Goal: Task Accomplishment & Management: Manage account settings

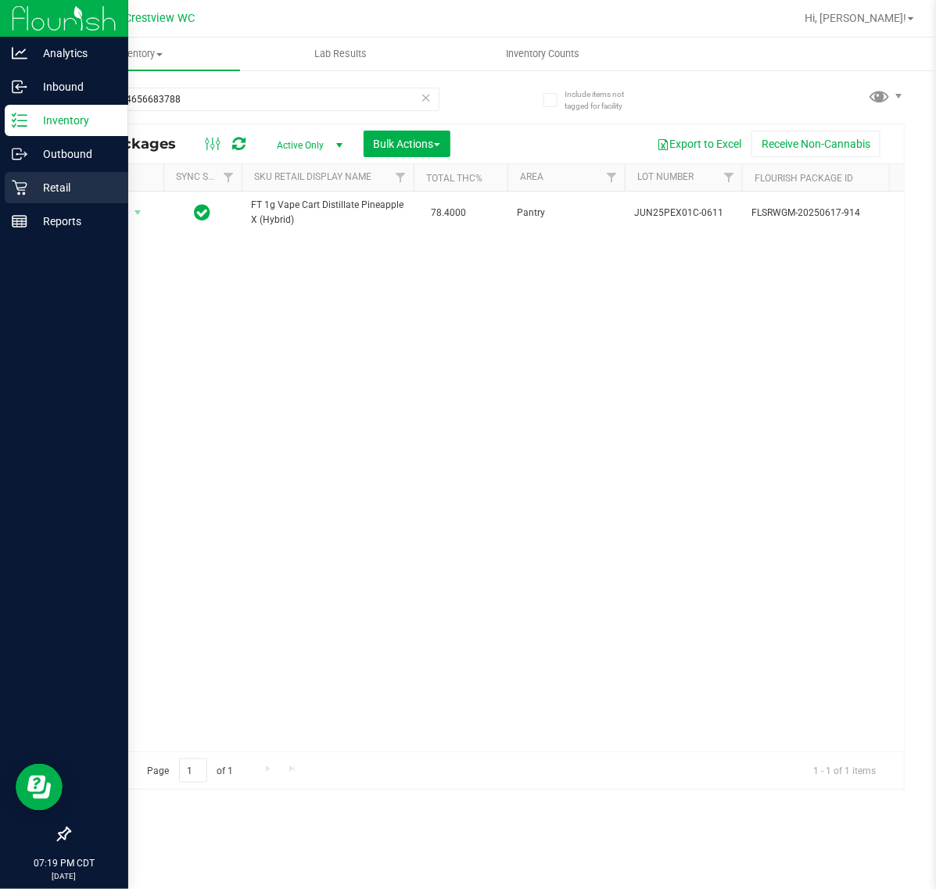
click at [28, 201] on div "Retail" at bounding box center [67, 187] width 124 height 31
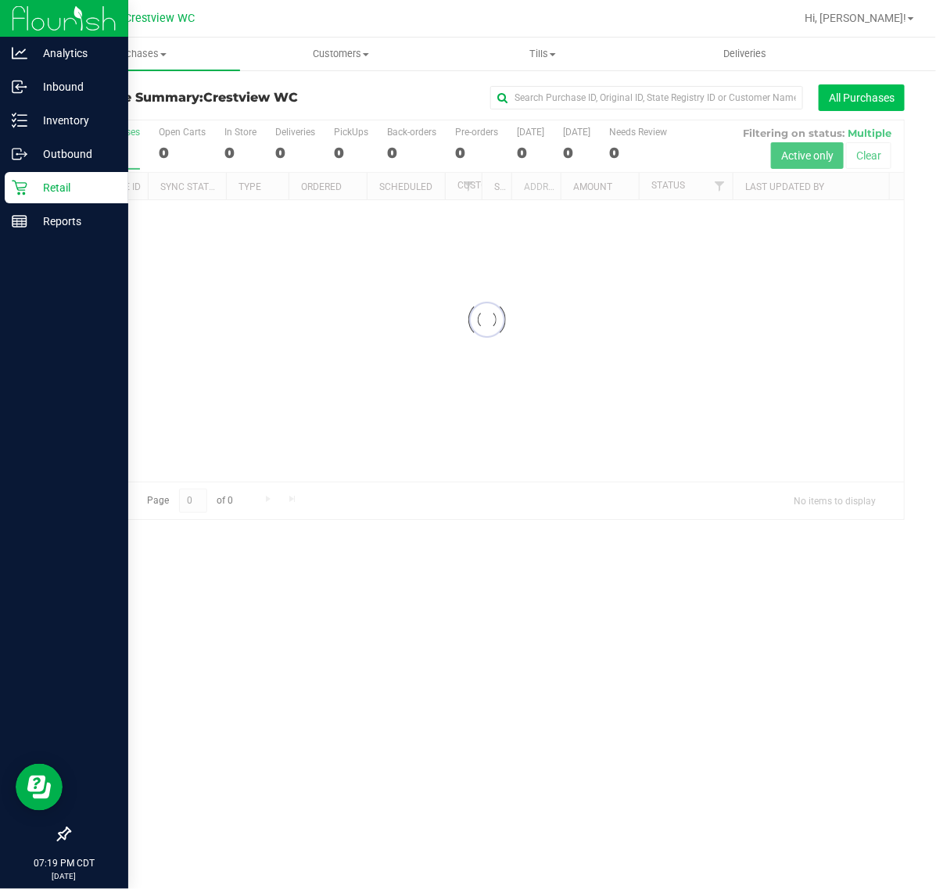
click at [870, 98] on button "All Purchases" at bounding box center [862, 97] width 86 height 27
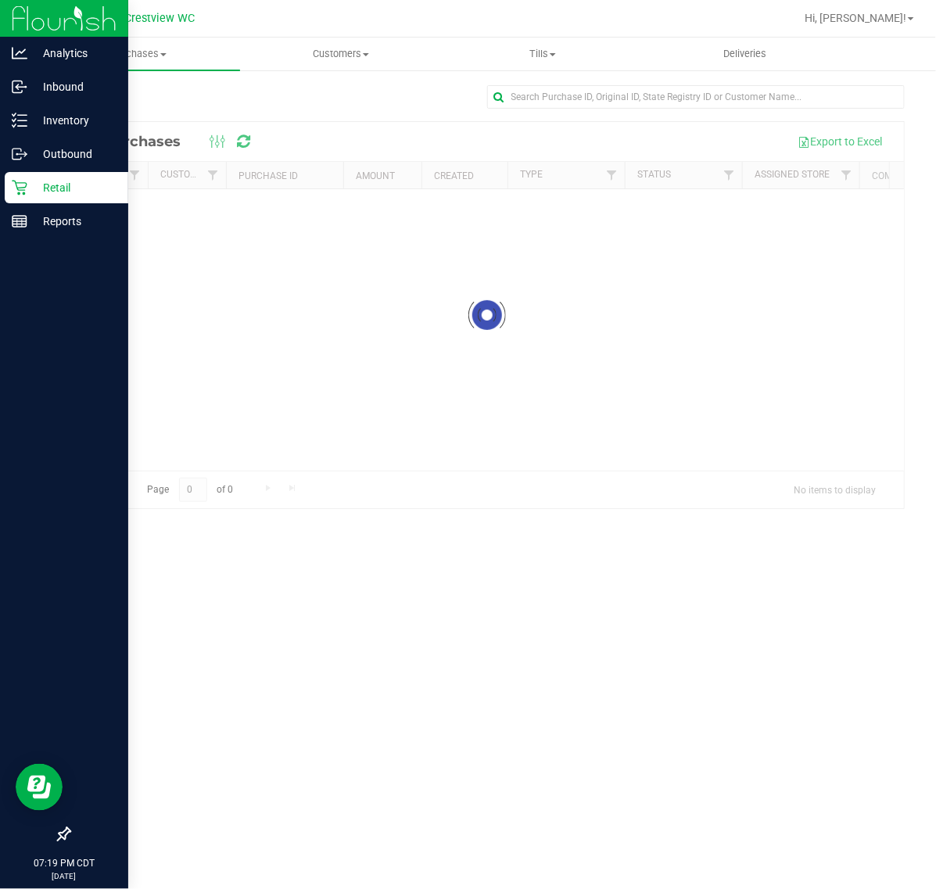
click at [817, 110] on div at bounding box center [696, 103] width 419 height 36
click at [814, 103] on input "text" at bounding box center [696, 96] width 419 height 23
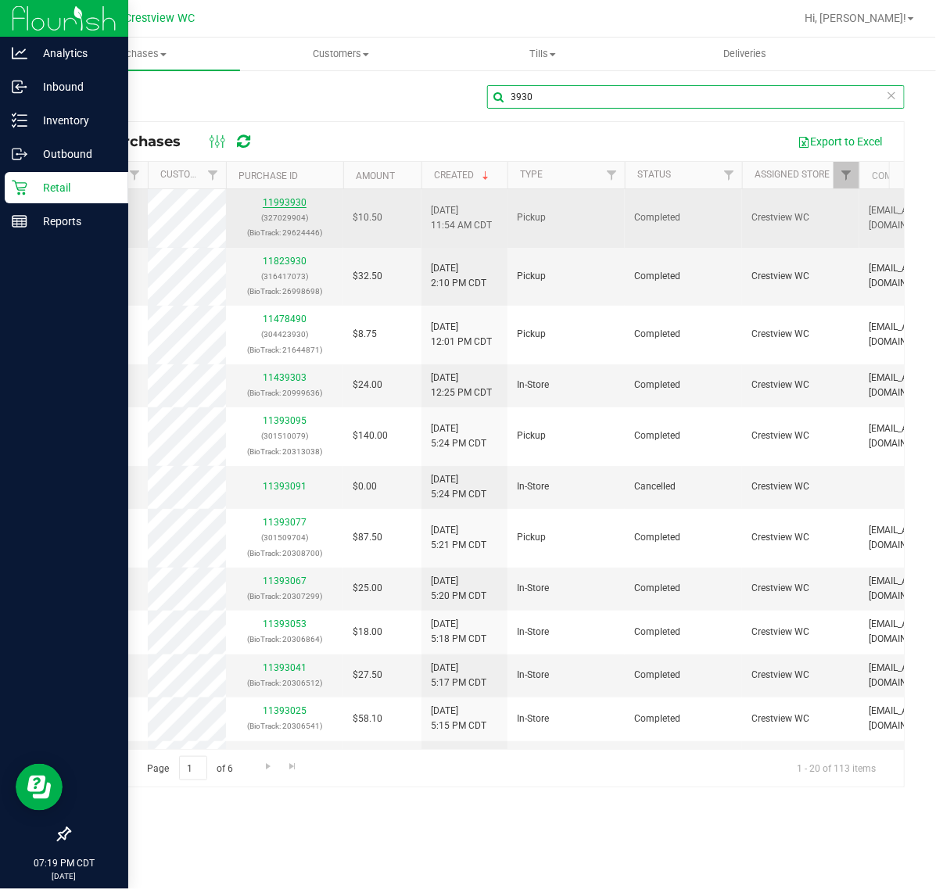
type input "3930"
click at [293, 201] on link "11993930" at bounding box center [285, 202] width 44 height 11
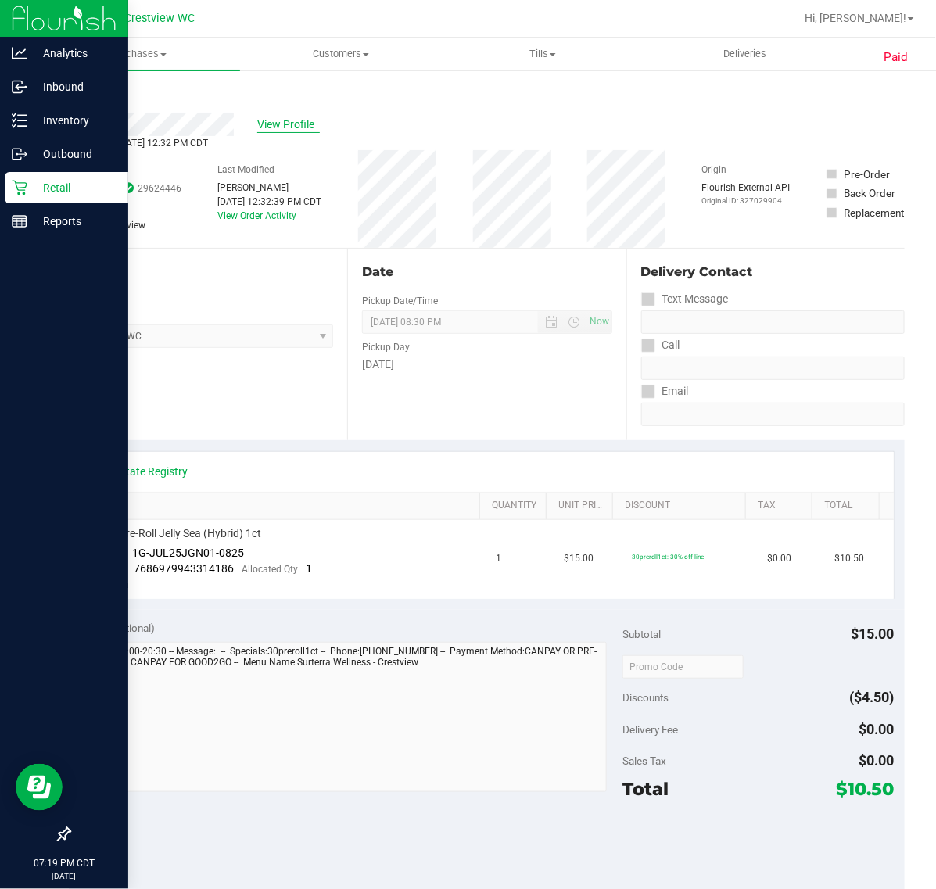
click at [304, 130] on span "View Profile" at bounding box center [288, 125] width 63 height 16
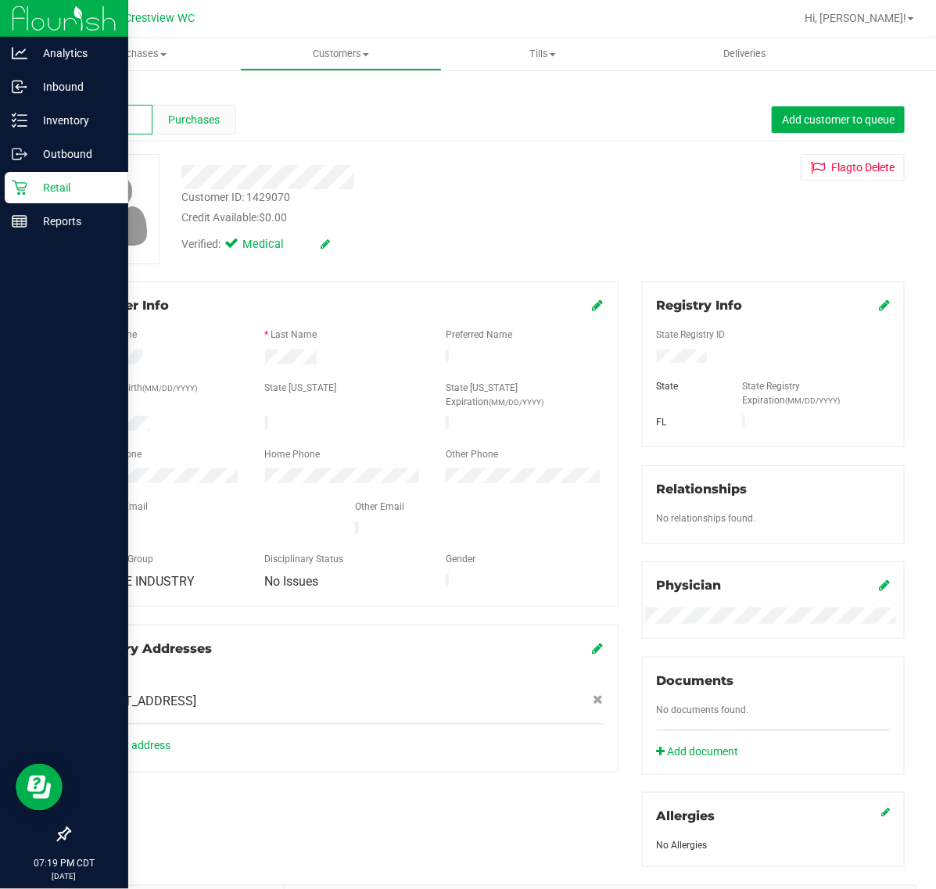
click at [192, 124] on span "Purchases" at bounding box center [194, 120] width 52 height 16
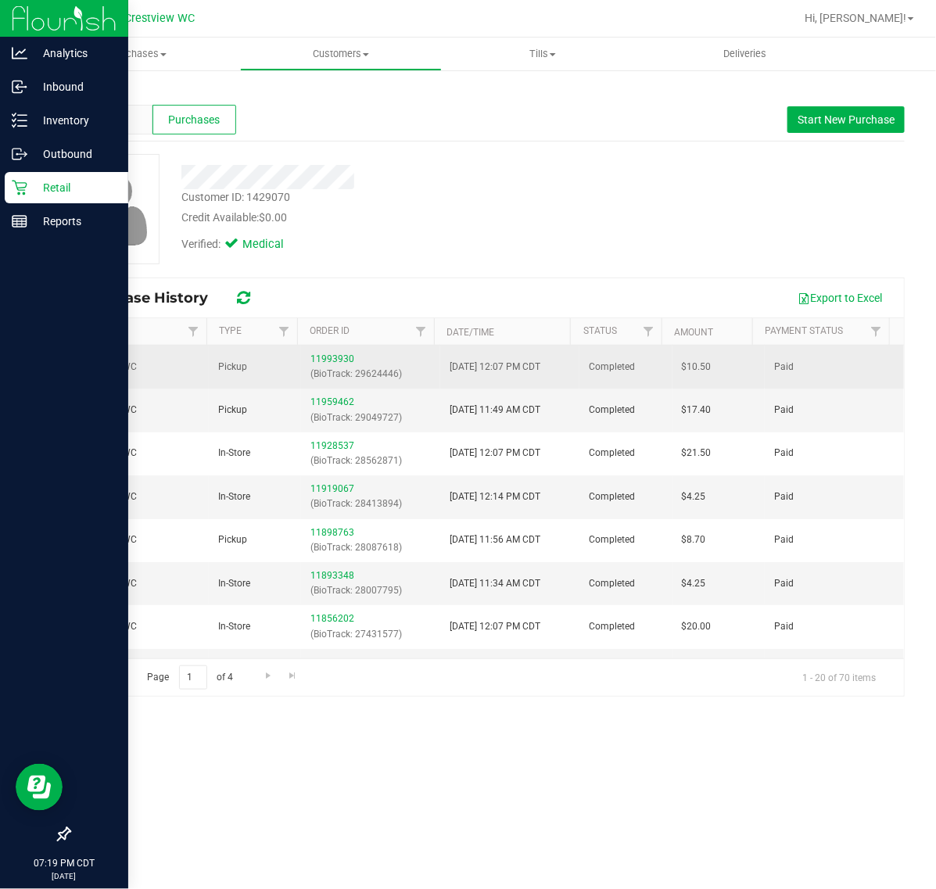
drag, startPoint x: 424, startPoint y: 376, endPoint x: 301, endPoint y: 362, distance: 123.6
click at [301, 362] on td "11993930 (BioTrack: 29624446)" at bounding box center [370, 367] width 139 height 43
click at [275, 374] on td "Pickup" at bounding box center [255, 367] width 93 height 43
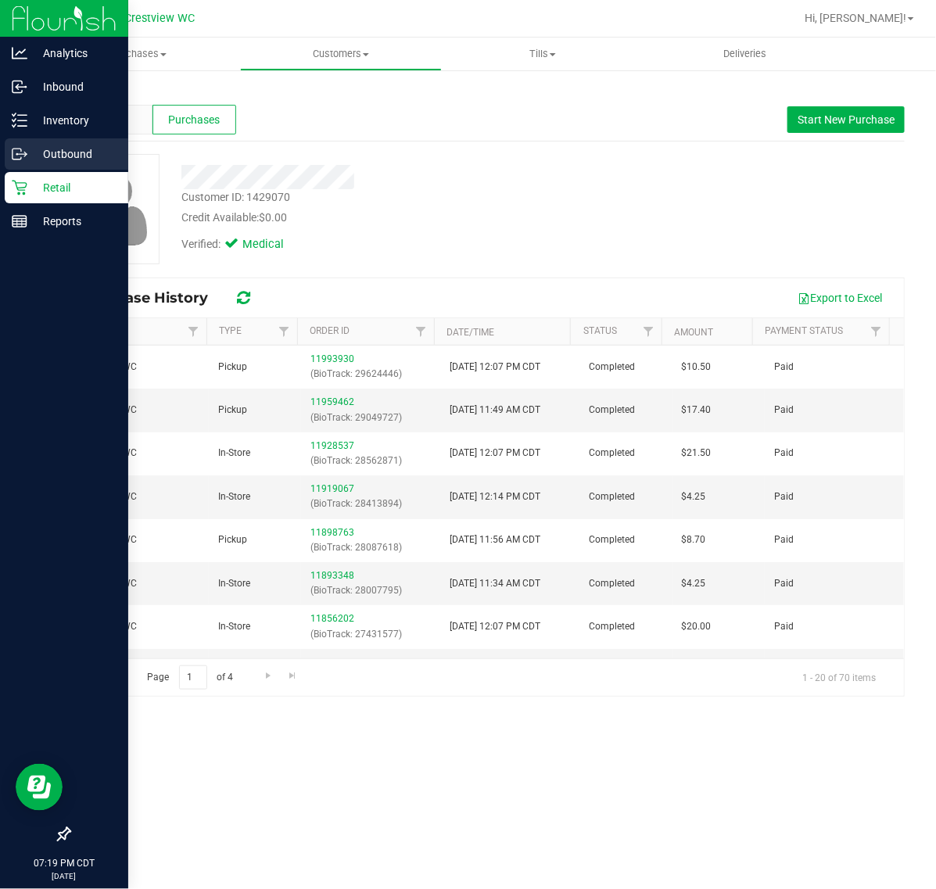
click at [35, 156] on p "Outbound" at bounding box center [74, 154] width 94 height 19
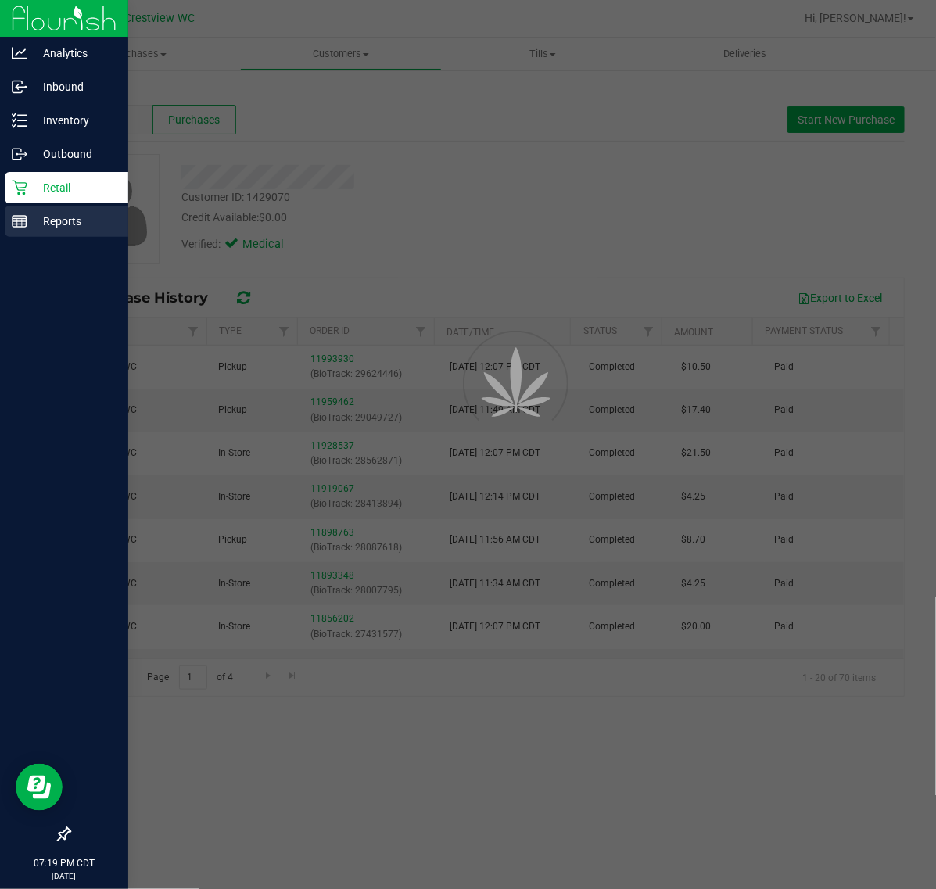
click at [67, 217] on p "Reports" at bounding box center [74, 221] width 94 height 19
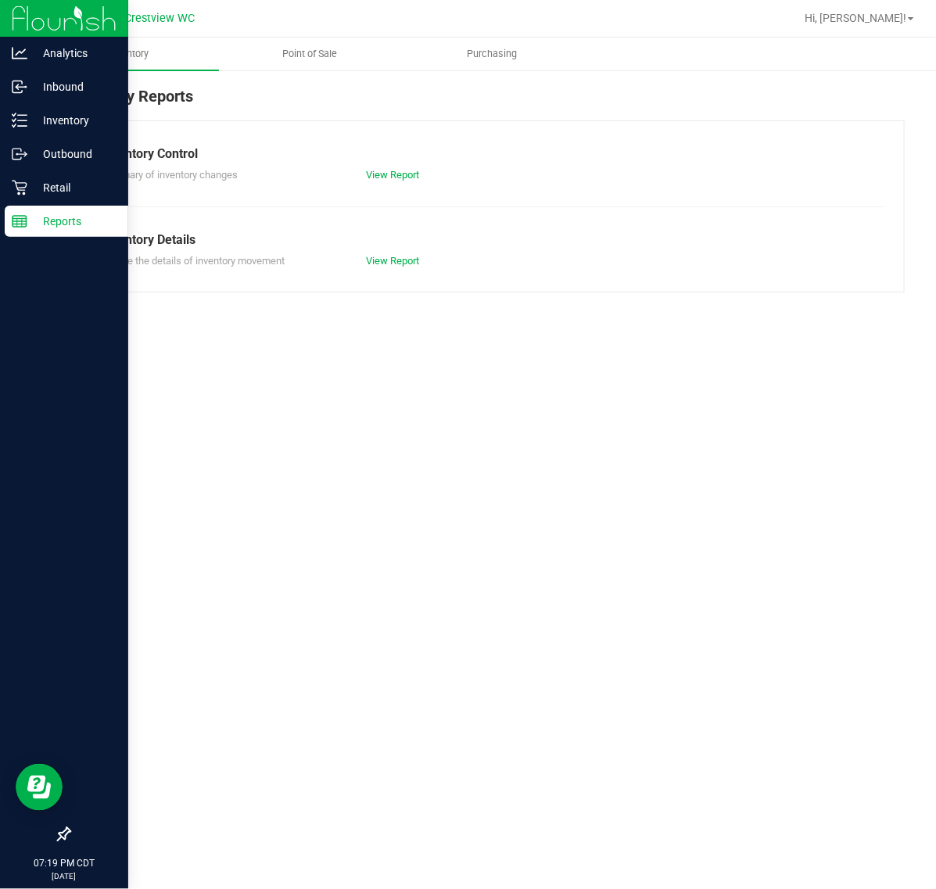
click at [20, 181] on icon at bounding box center [20, 188] width 16 height 16
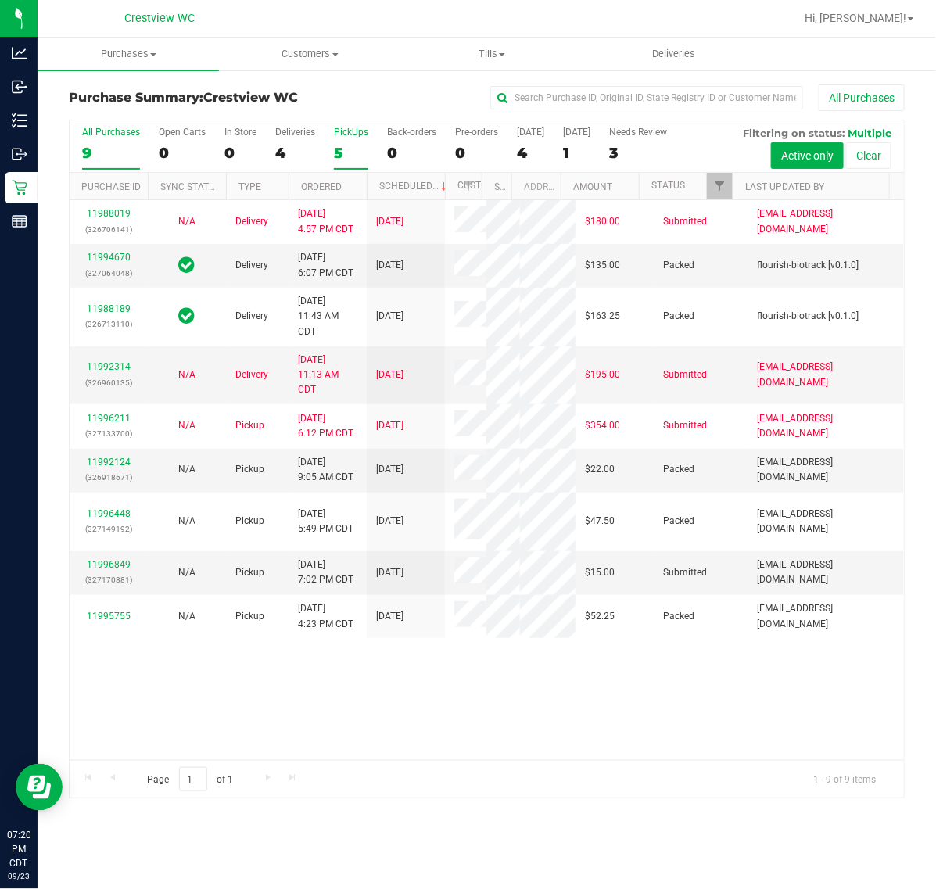
click at [338, 153] on div "5" at bounding box center [351, 153] width 34 height 18
click at [0, 0] on input "PickUps 5" at bounding box center [0, 0] width 0 height 0
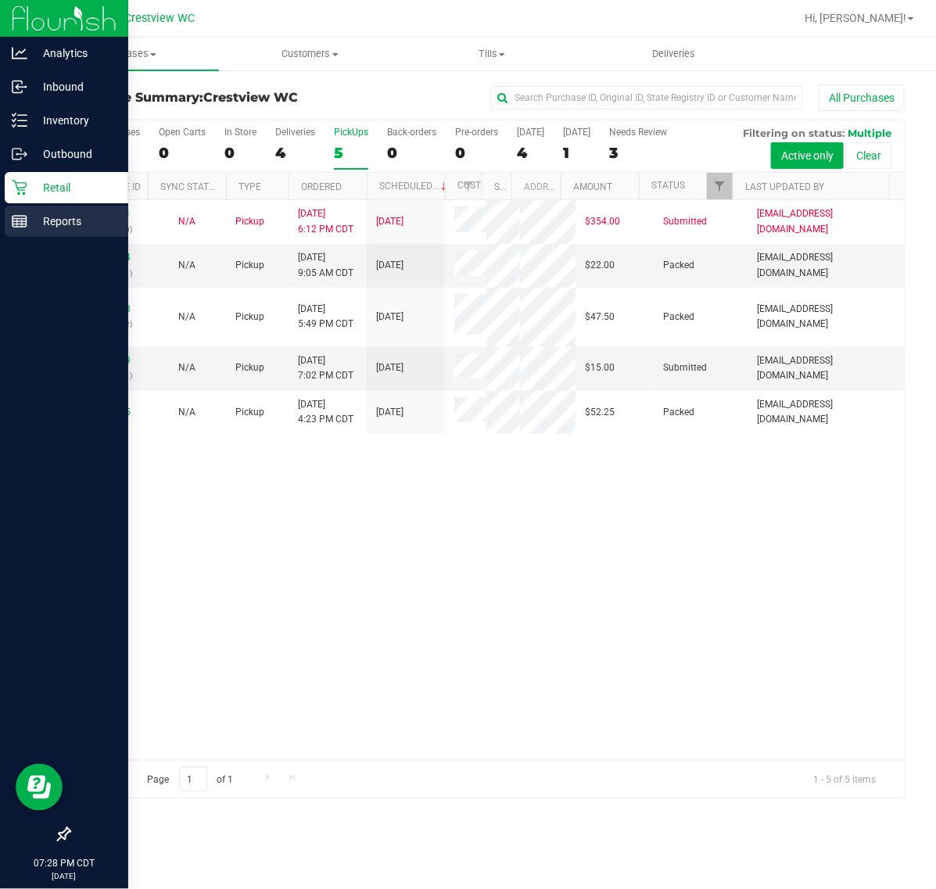
click at [20, 225] on line at bounding box center [20, 225] width 14 height 0
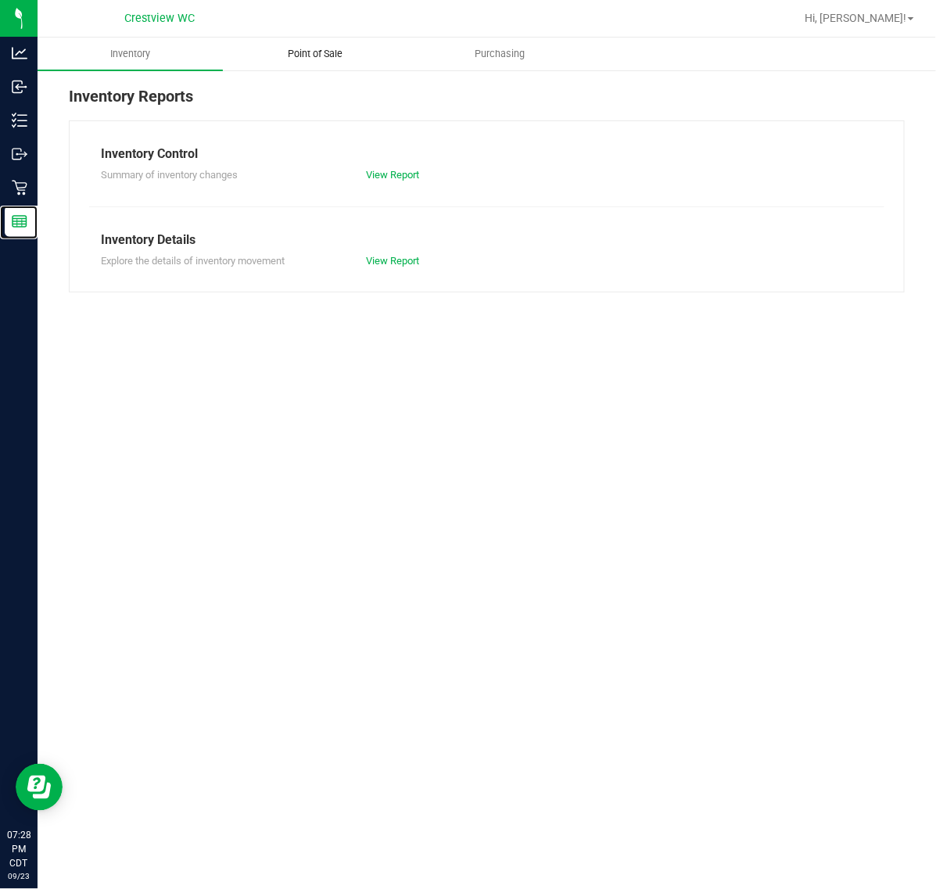
click at [347, 59] on span "Point of Sale" at bounding box center [315, 54] width 97 height 14
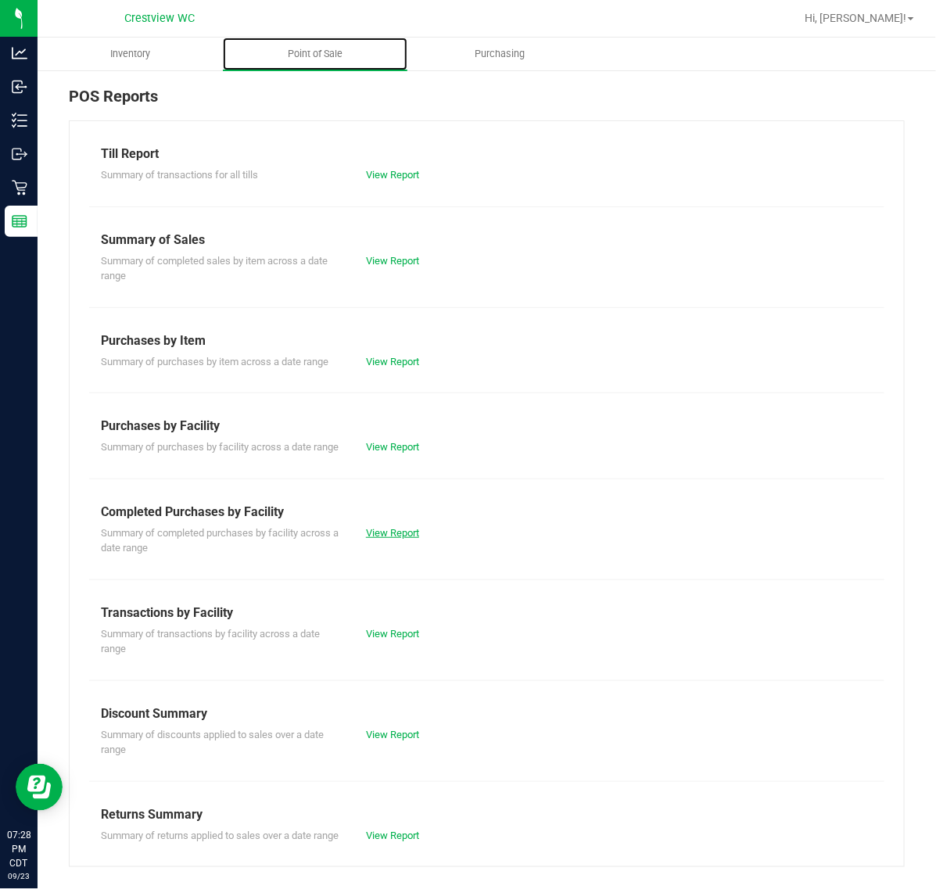
click at [393, 539] on link "View Report" at bounding box center [392, 533] width 53 height 12
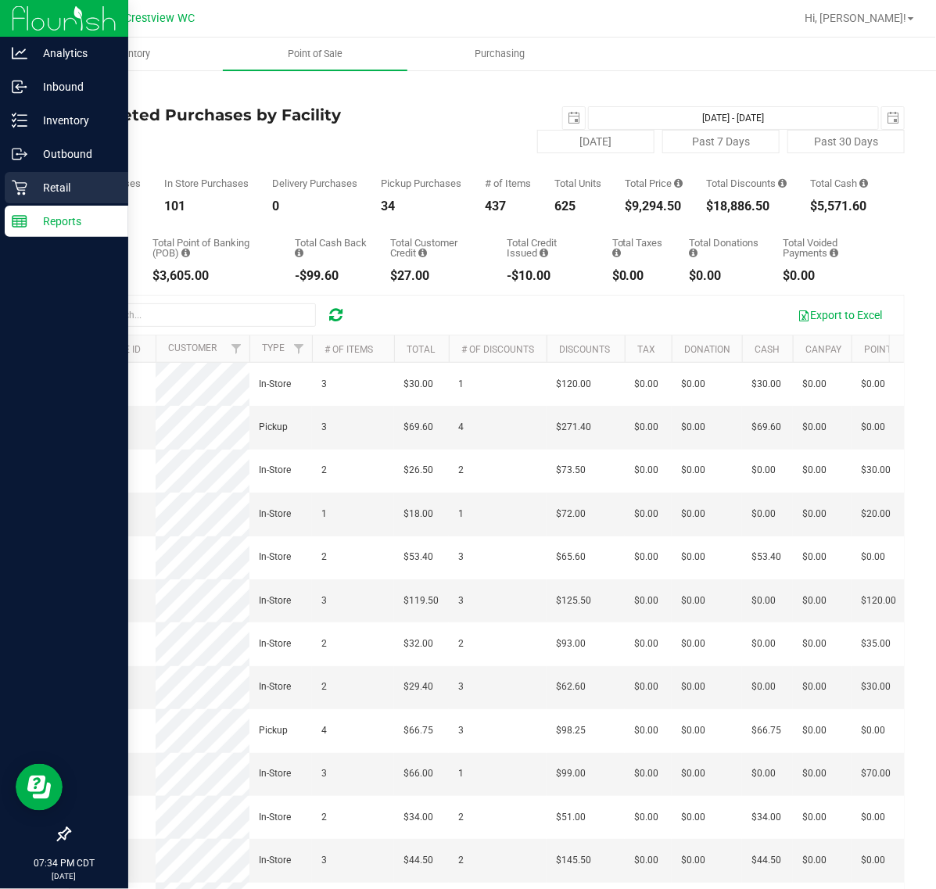
drag, startPoint x: 61, startPoint y: 189, endPoint x: 75, endPoint y: 192, distance: 14.3
click at [61, 189] on p "Retail" at bounding box center [74, 187] width 94 height 19
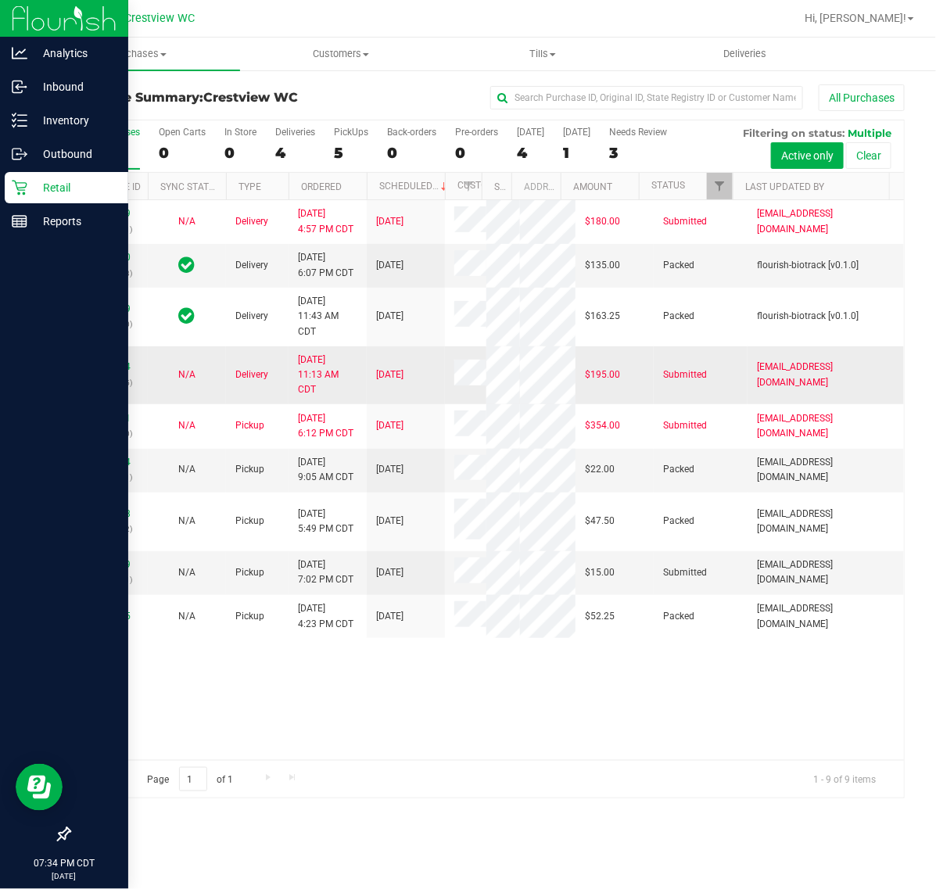
scroll to position [115, 0]
click at [107, 468] on link "11992124" at bounding box center [109, 462] width 44 height 11
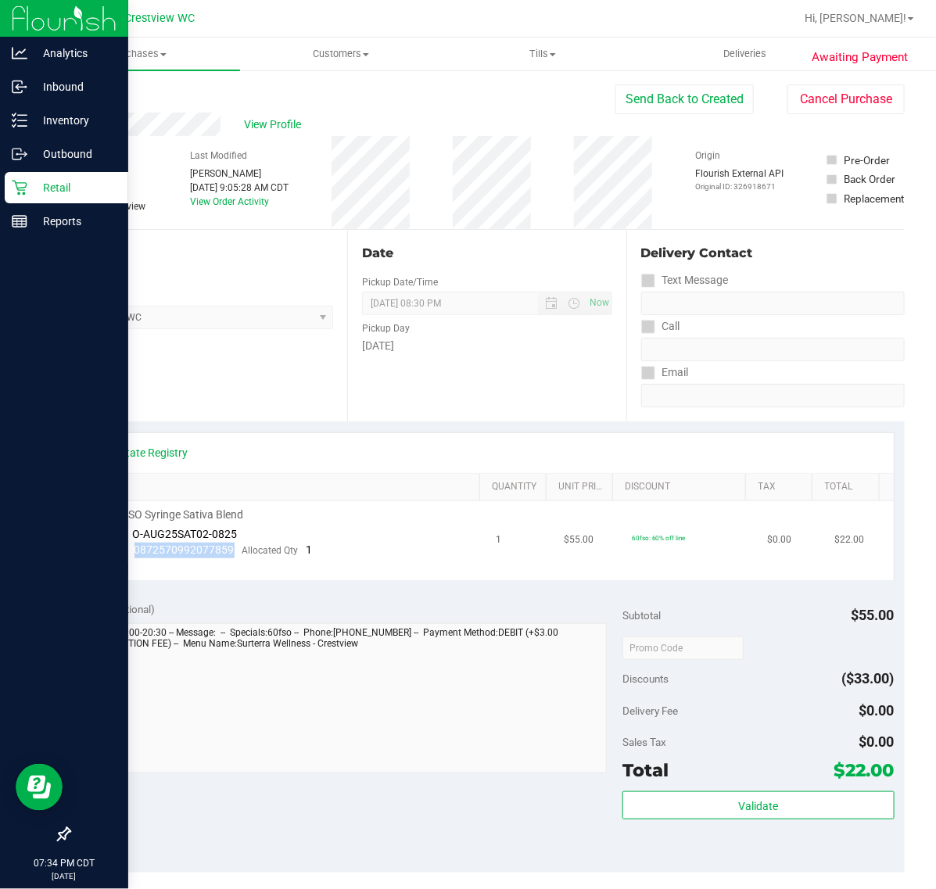
drag, startPoint x: 229, startPoint y: 550, endPoint x: 121, endPoint y: 550, distance: 108.0
click at [121, 550] on div "Package 0872570992077859 Allocated Qty 1" at bounding box center [201, 551] width 223 height 16
click at [221, 563] on td "SW 1g FSO Syringe Sativa Blend Batch ID O-AUG25SAT02-0825 Package 0872570992077…" at bounding box center [284, 540] width 407 height 79
drag, startPoint x: 232, startPoint y: 548, endPoint x: 134, endPoint y: 544, distance: 98.6
click at [134, 544] on div "Package 0872570992077859 Allocated Qty 1" at bounding box center [201, 551] width 223 height 16
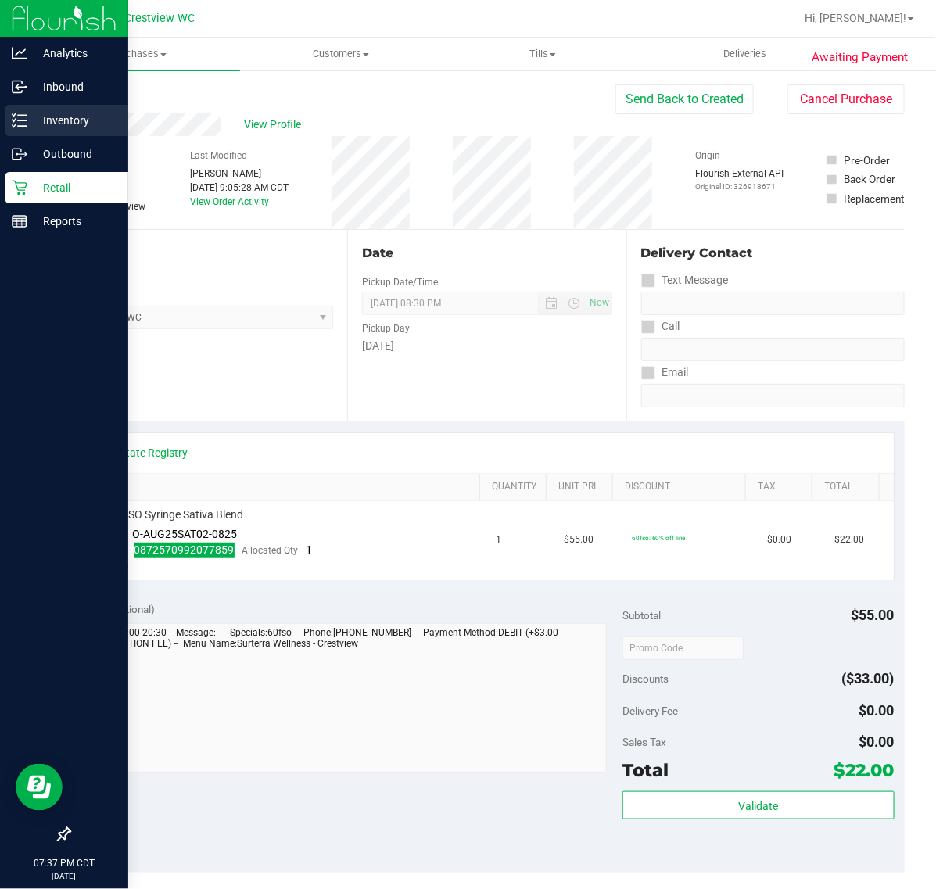
click at [44, 118] on p "Inventory" at bounding box center [74, 120] width 94 height 19
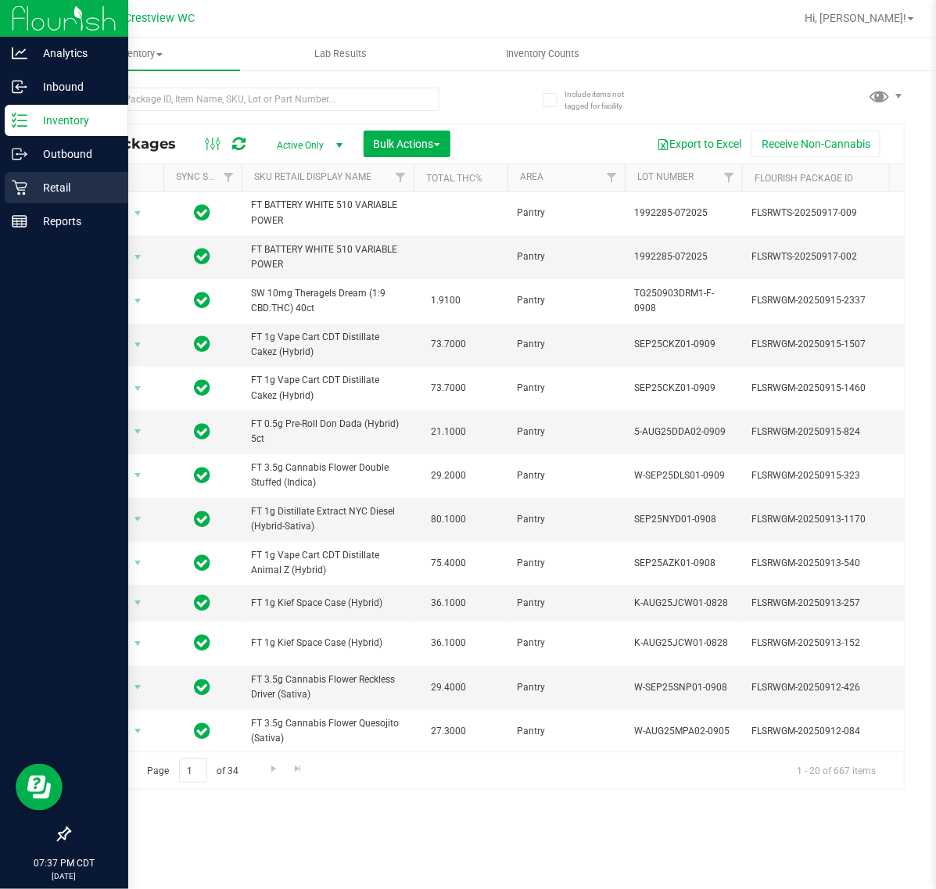
click at [28, 190] on p "Retail" at bounding box center [74, 187] width 94 height 19
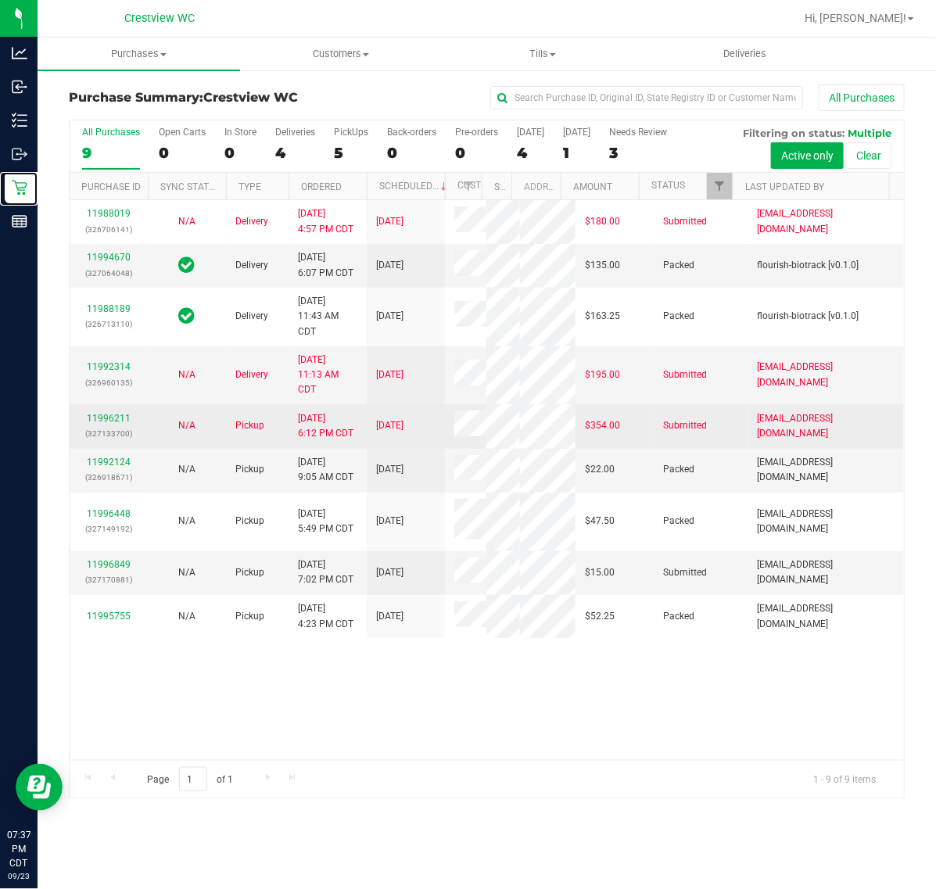
scroll to position [115, 0]
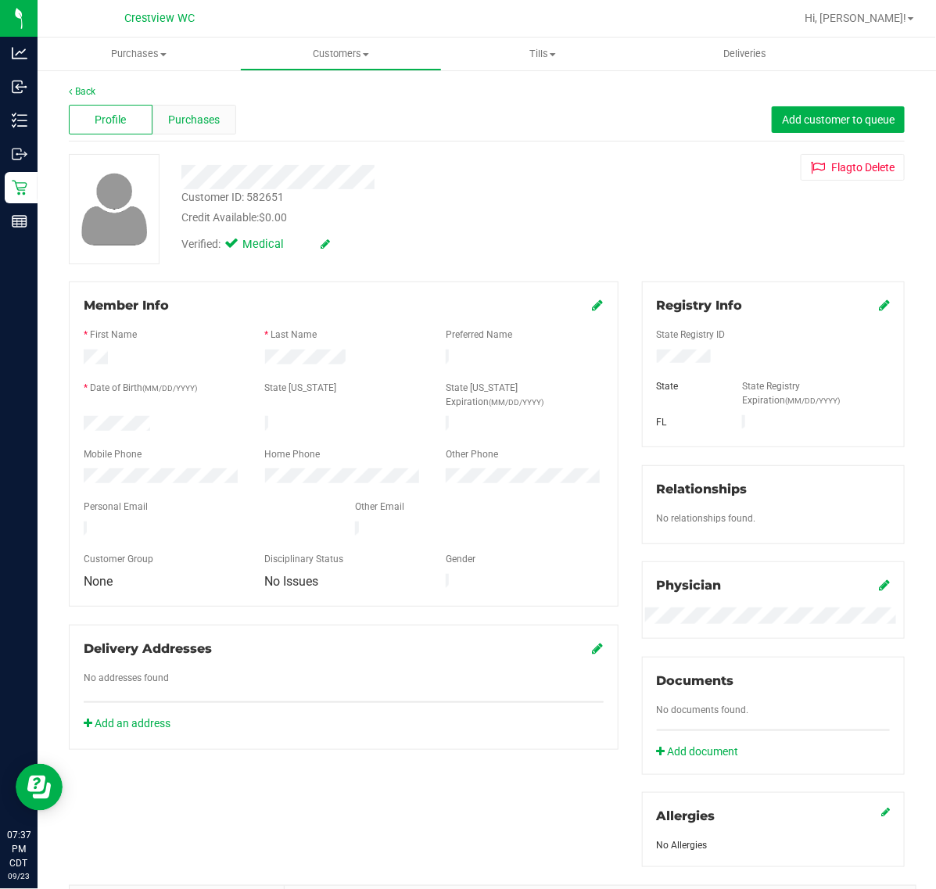
drag, startPoint x: 235, startPoint y: 128, endPoint x: 220, endPoint y: 131, distance: 15.4
click at [233, 129] on div "Profile Purchases Add customer to queue" at bounding box center [487, 120] width 836 height 43
click at [220, 131] on div "Purchases" at bounding box center [195, 120] width 84 height 30
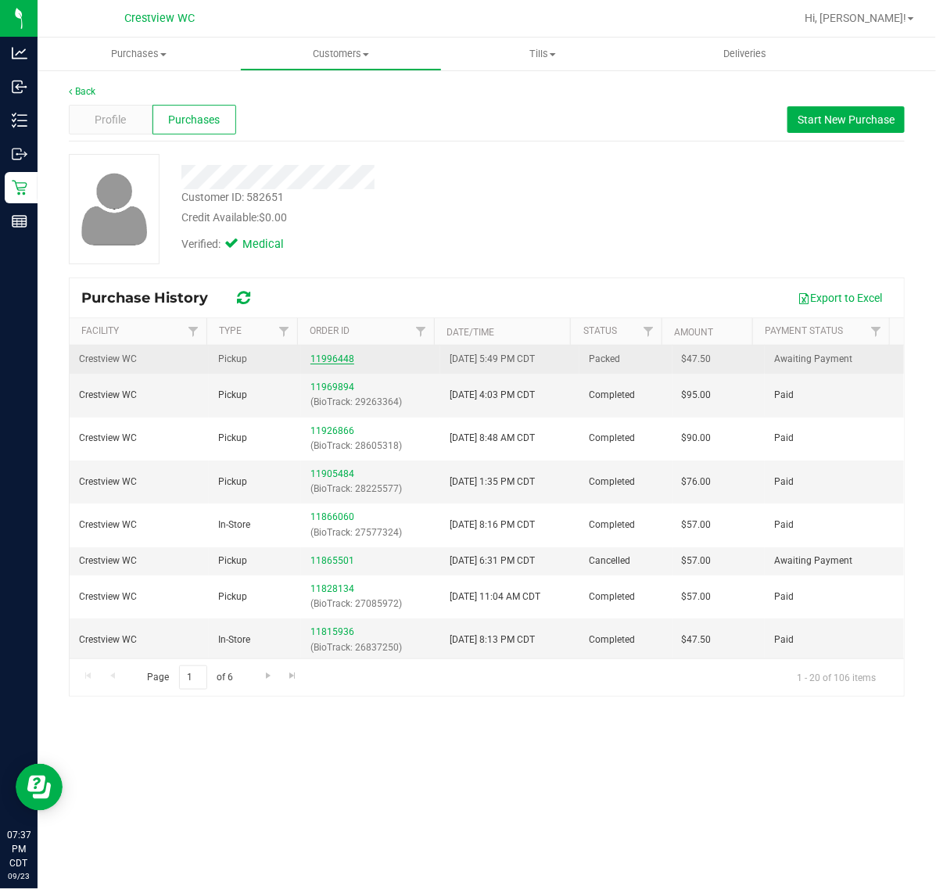
click at [332, 360] on link "11996448" at bounding box center [333, 359] width 44 height 11
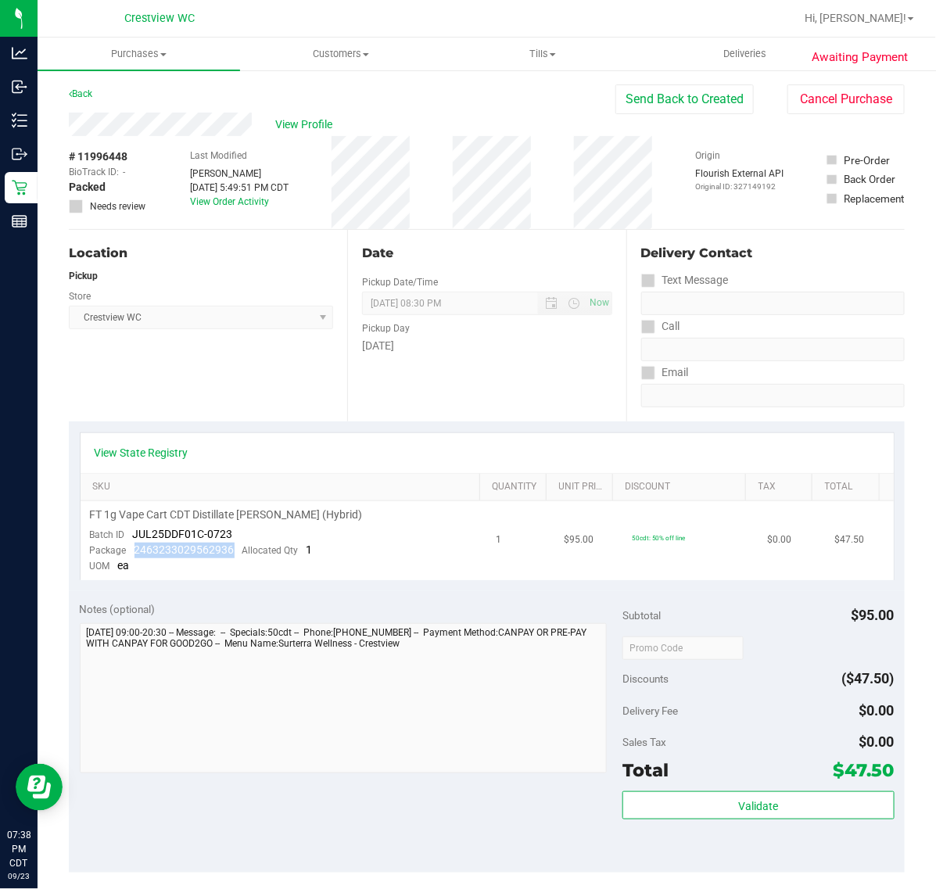
drag, startPoint x: 233, startPoint y: 551, endPoint x: 131, endPoint y: 548, distance: 101.7
click at [131, 548] on div "Package 2463233029562936 Allocated Qty 1" at bounding box center [201, 551] width 223 height 16
click at [41, 192] on div "Awaiting Payment Back Send Back to Created Cancel Purchase View Profile # 11996…" at bounding box center [487, 669] width 899 height 1200
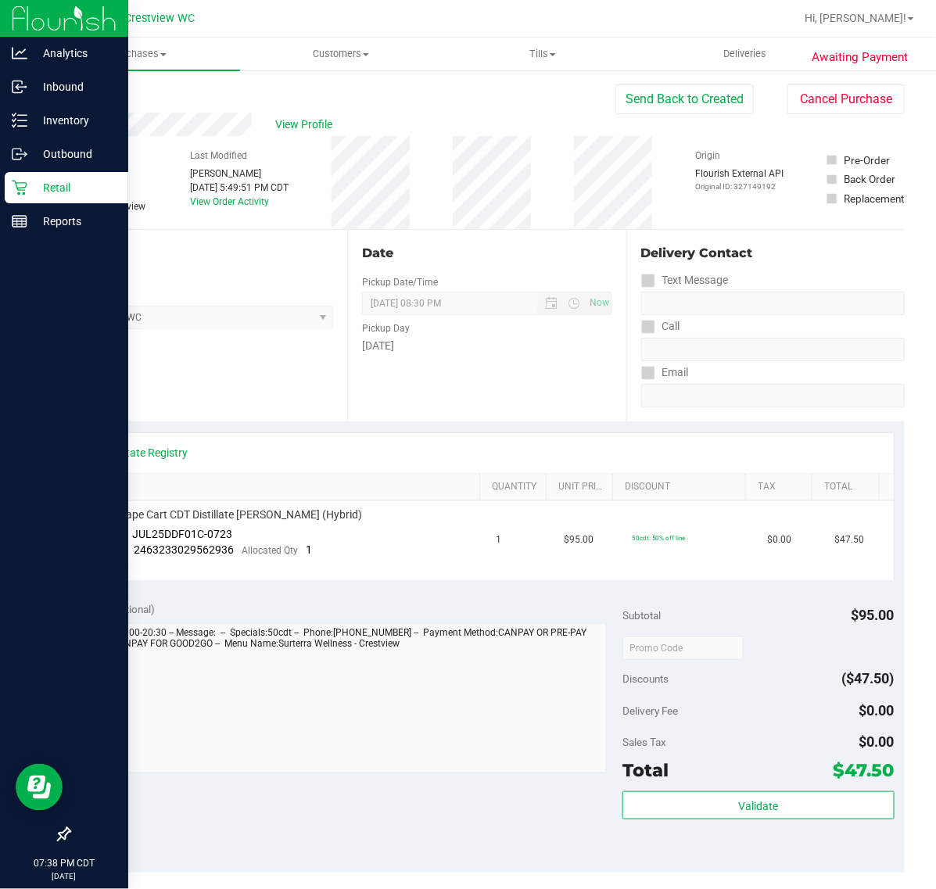
click at [36, 189] on p "Retail" at bounding box center [74, 187] width 94 height 19
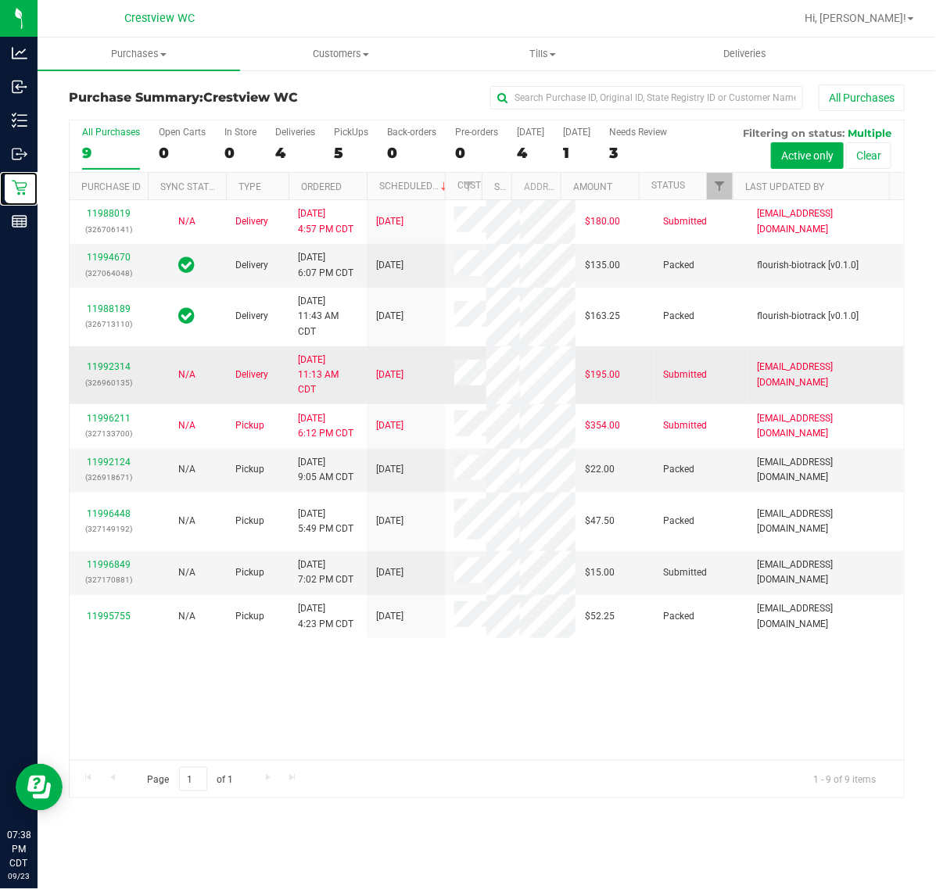
scroll to position [115, 0]
click at [111, 570] on link "11996849" at bounding box center [109, 564] width 44 height 11
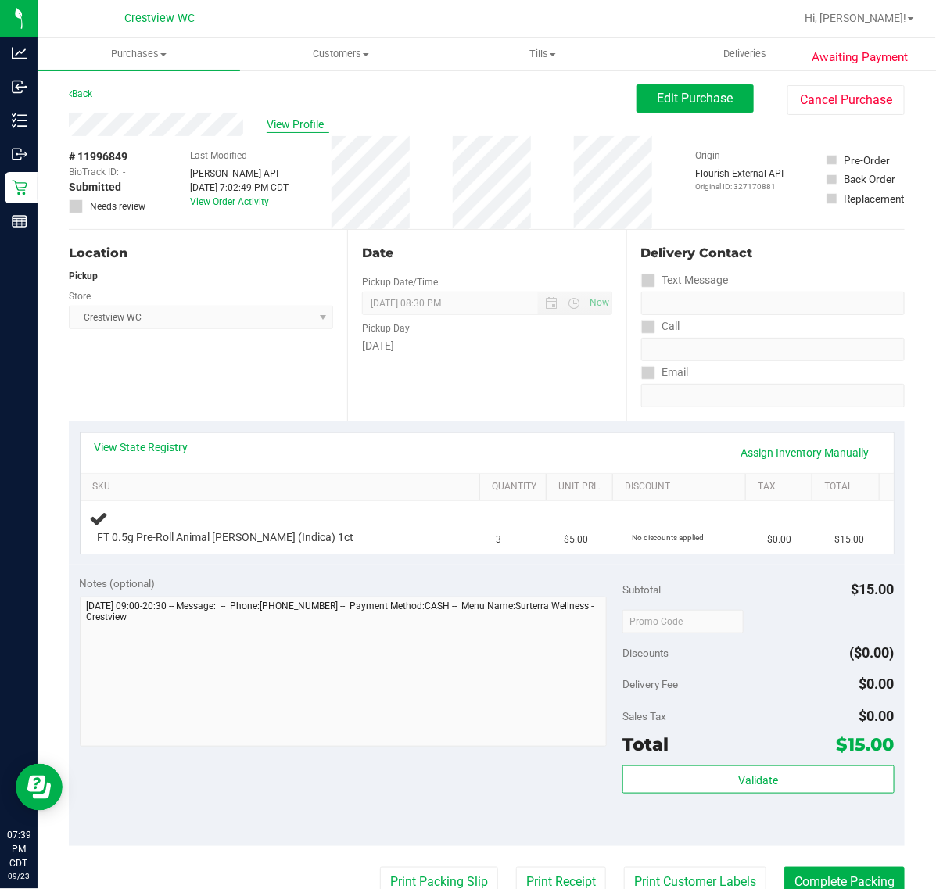
click at [287, 125] on span "View Profile" at bounding box center [298, 125] width 63 height 16
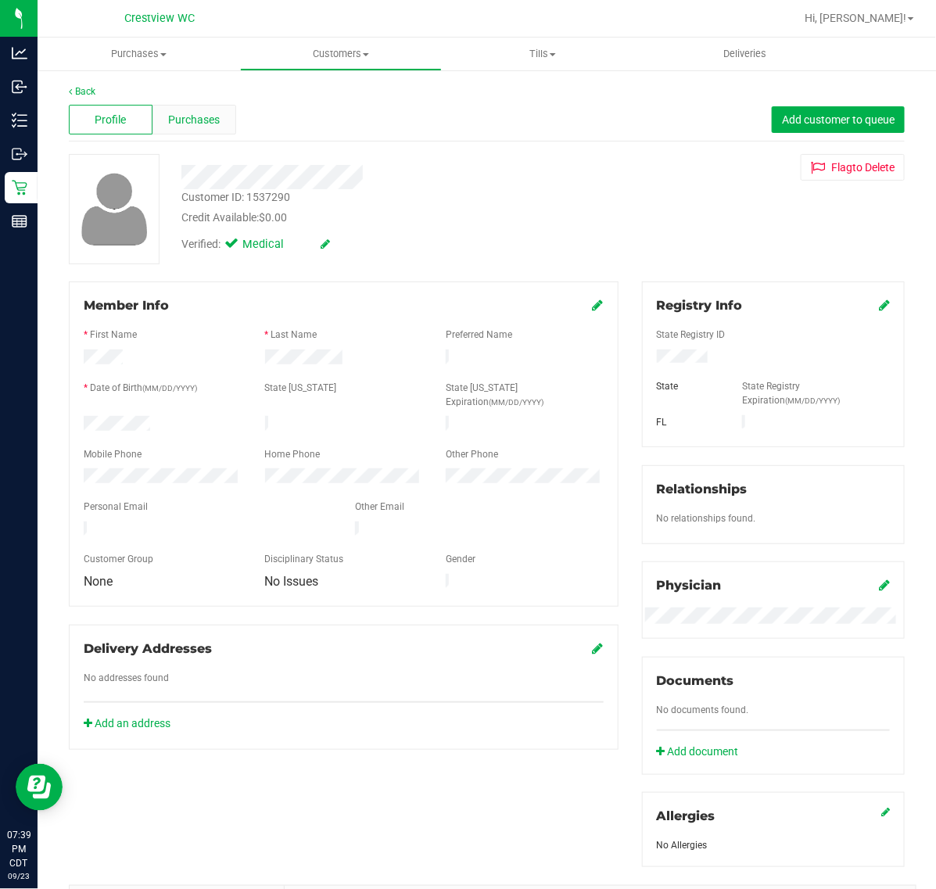
click at [204, 106] on div "Purchases" at bounding box center [195, 120] width 84 height 30
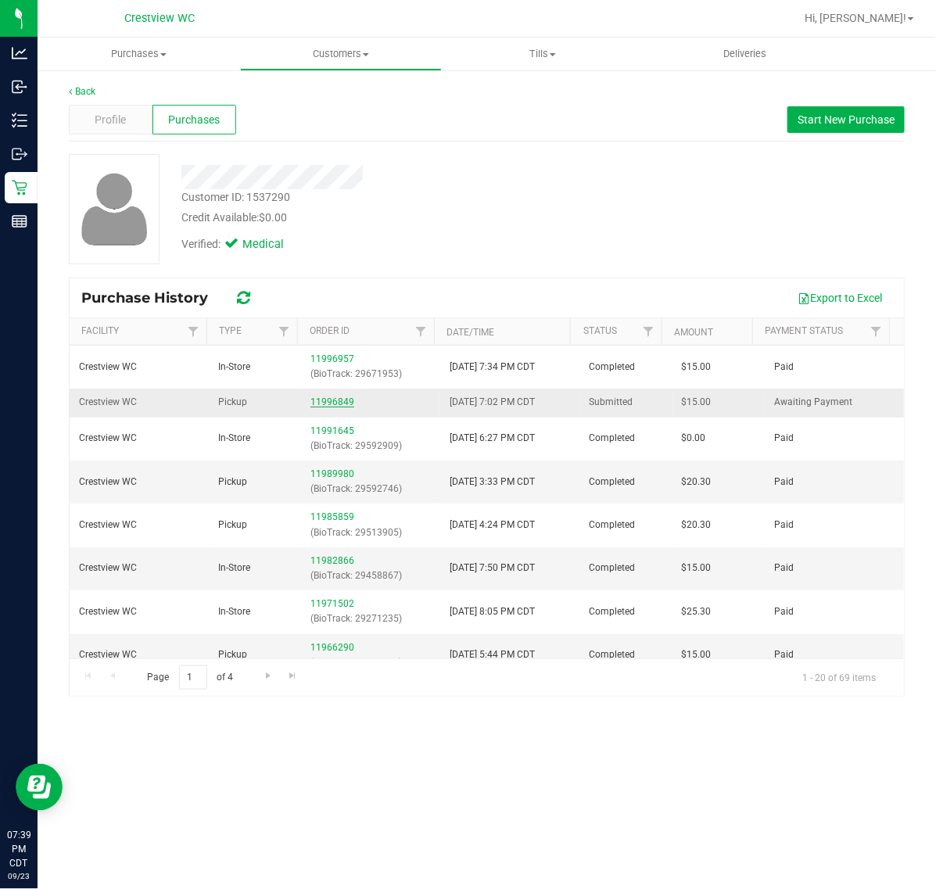
click at [311, 401] on link "11996849" at bounding box center [333, 402] width 44 height 11
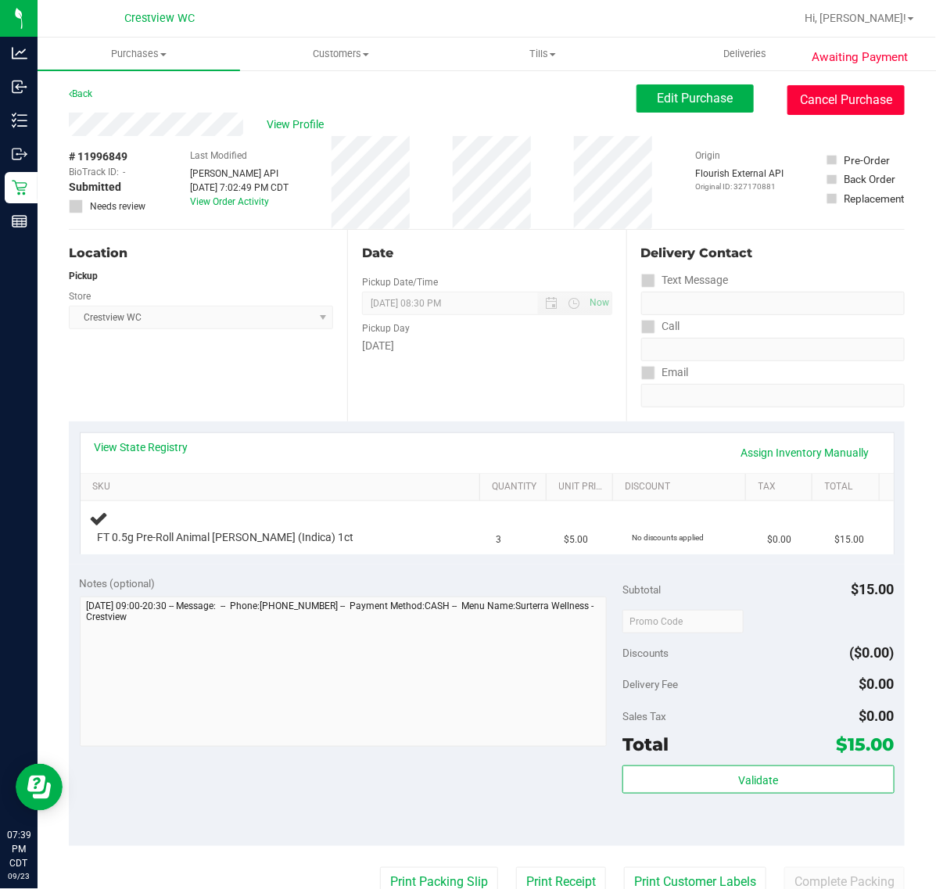
click at [814, 92] on button "Cancel Purchase" at bounding box center [846, 100] width 117 height 30
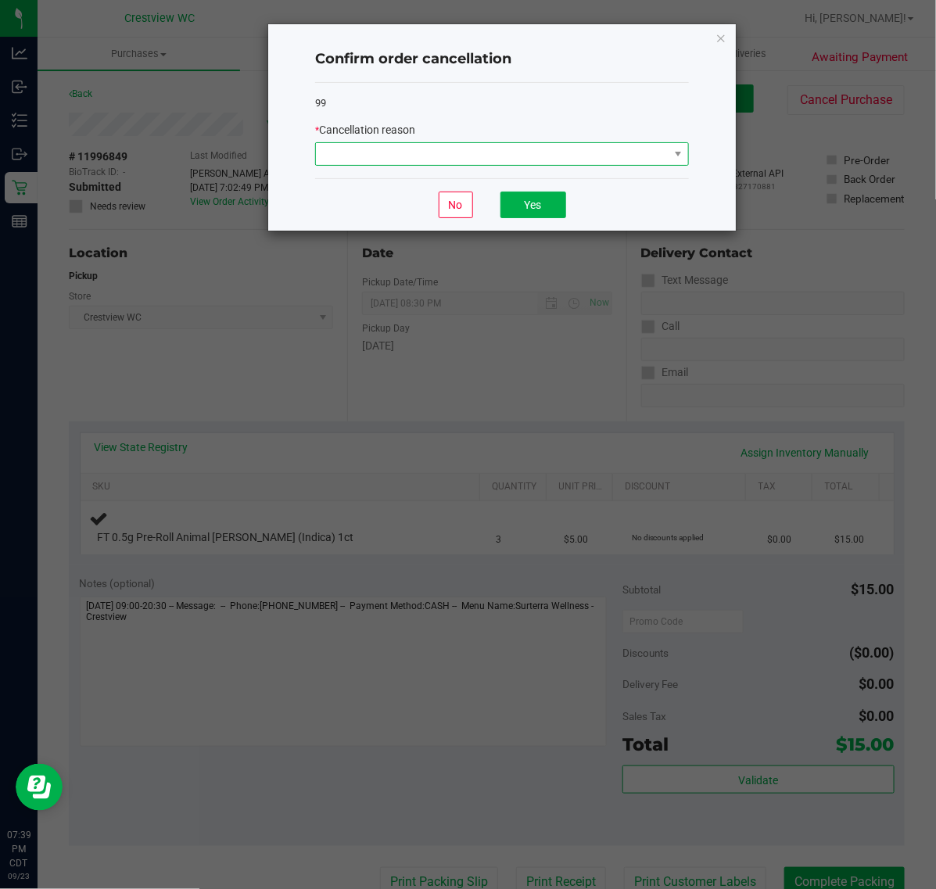
click at [478, 154] on span at bounding box center [492, 154] width 353 height 22
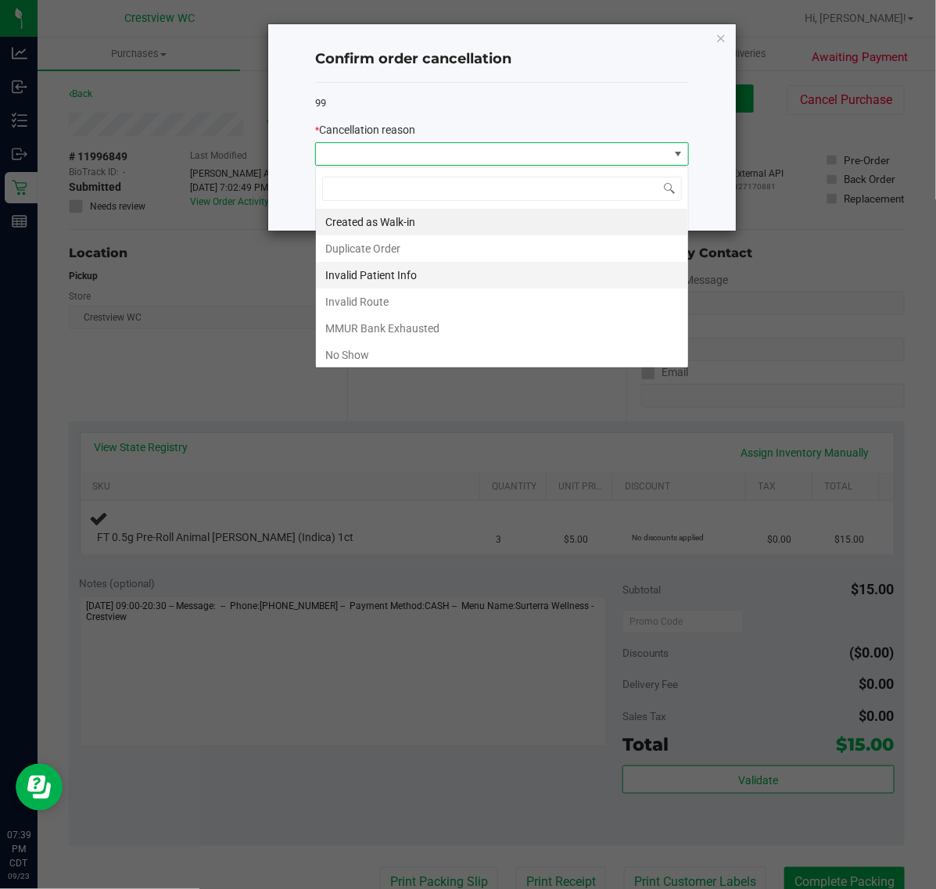
scroll to position [24, 373]
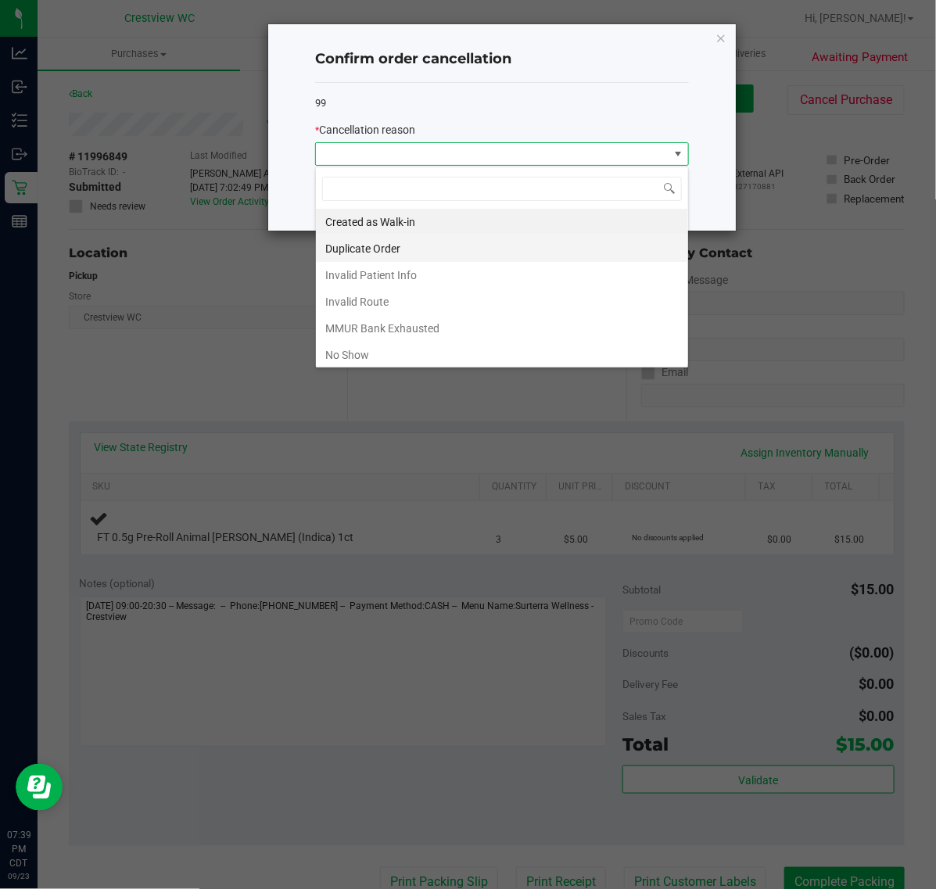
click at [389, 255] on li "Duplicate Order" at bounding box center [502, 248] width 372 height 27
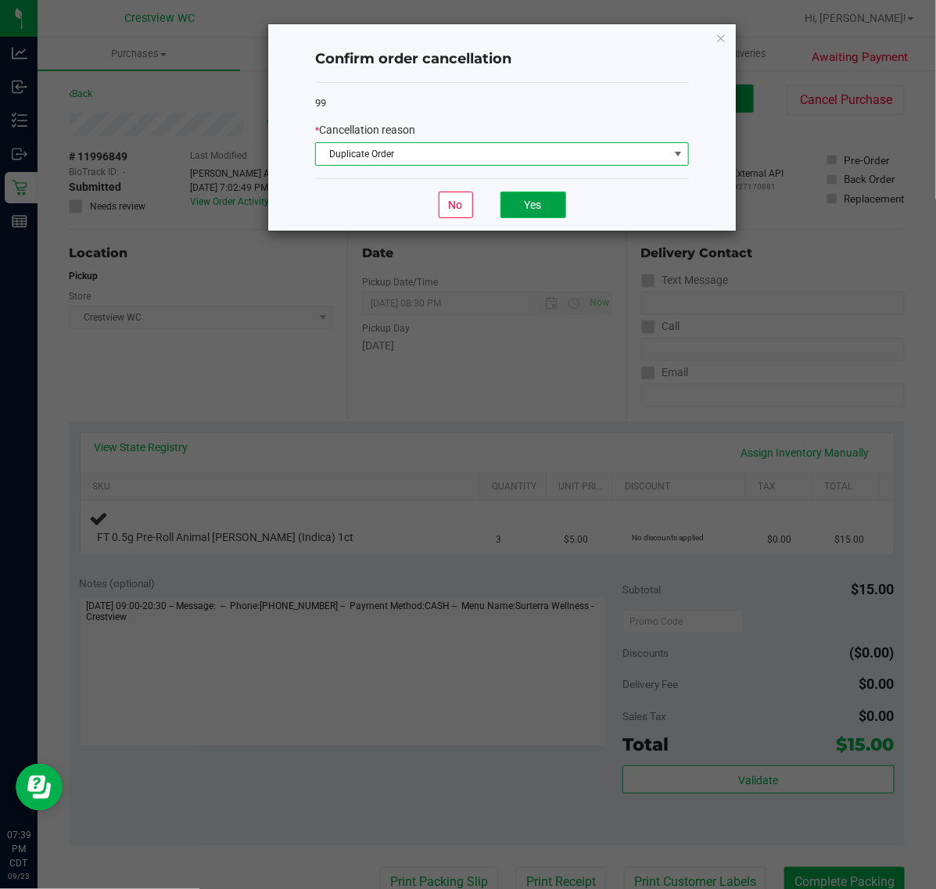
click at [514, 215] on button "Yes" at bounding box center [534, 205] width 66 height 27
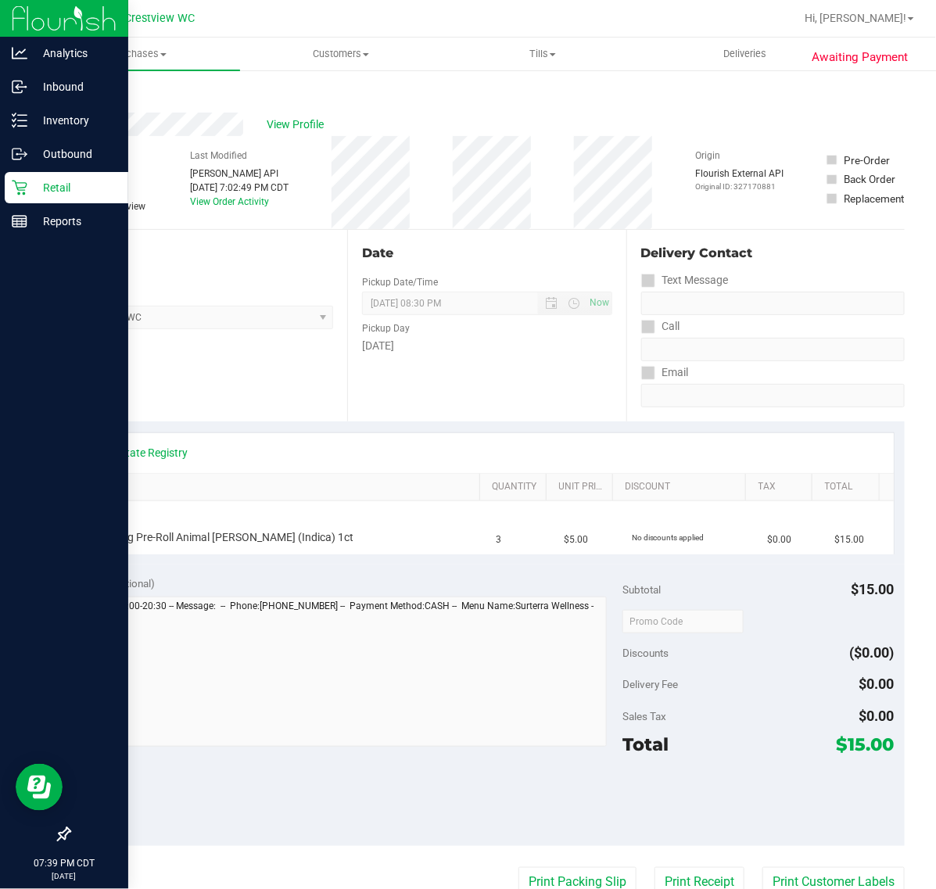
click at [34, 203] on link "Retail" at bounding box center [64, 189] width 128 height 34
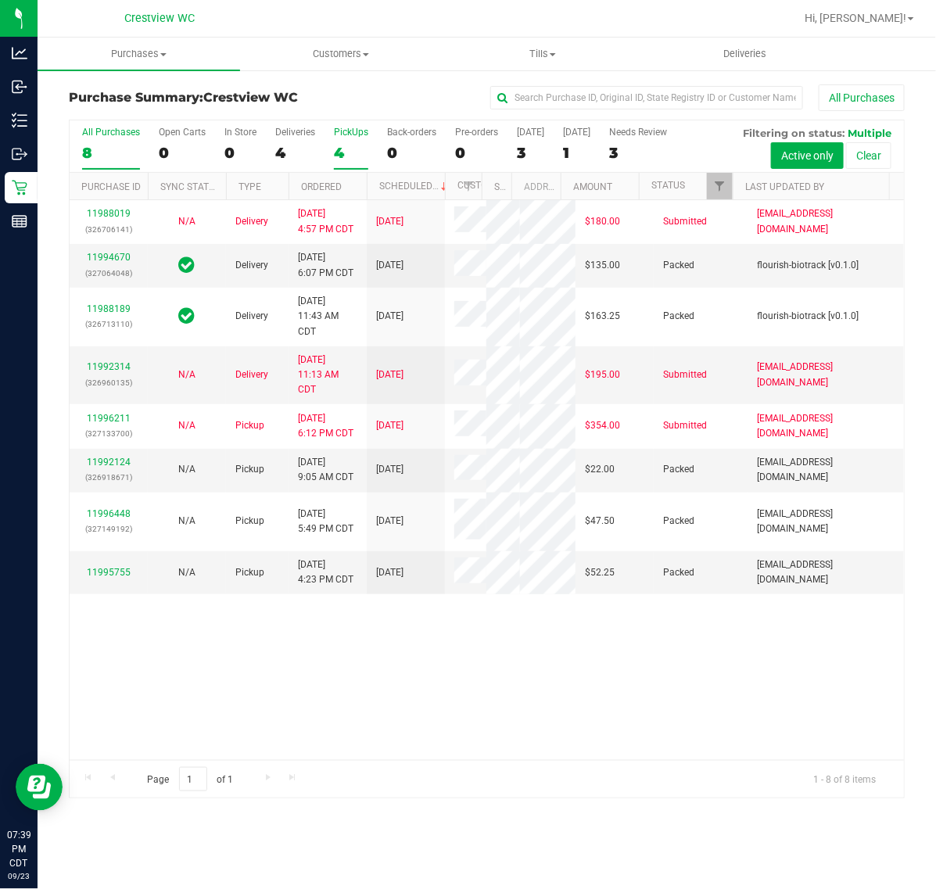
click at [352, 151] on div "4" at bounding box center [351, 153] width 34 height 18
click at [0, 0] on input "PickUps 4" at bounding box center [0, 0] width 0 height 0
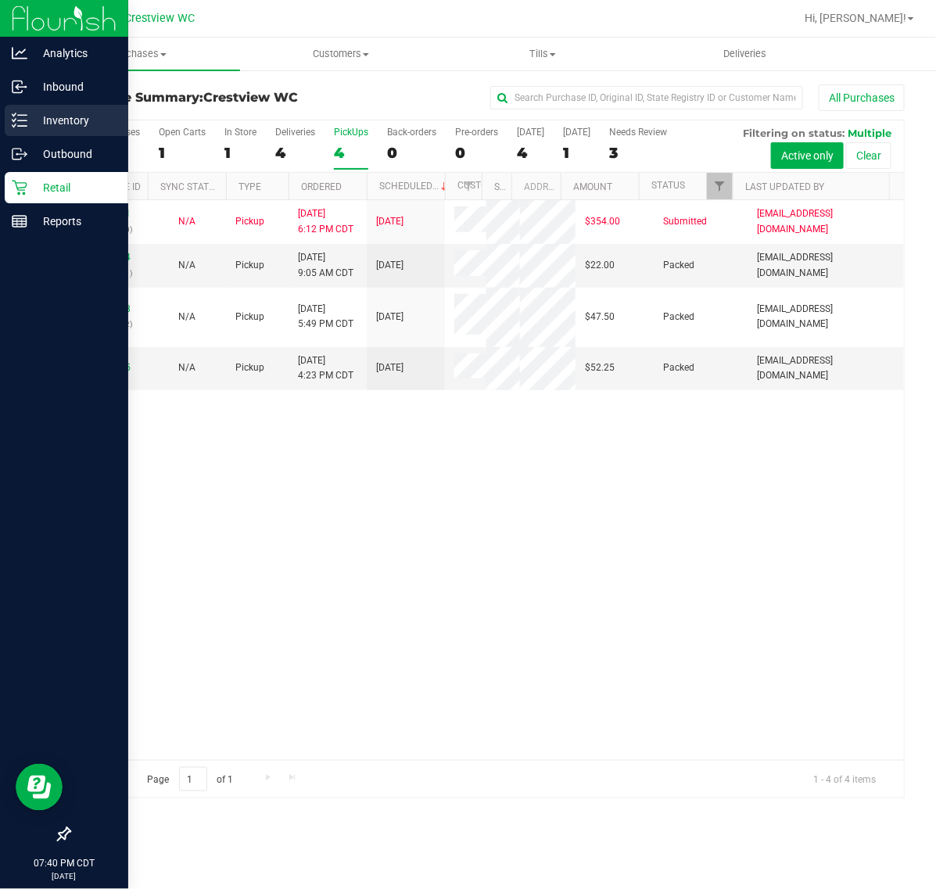
click at [45, 123] on p "Inventory" at bounding box center [74, 120] width 94 height 19
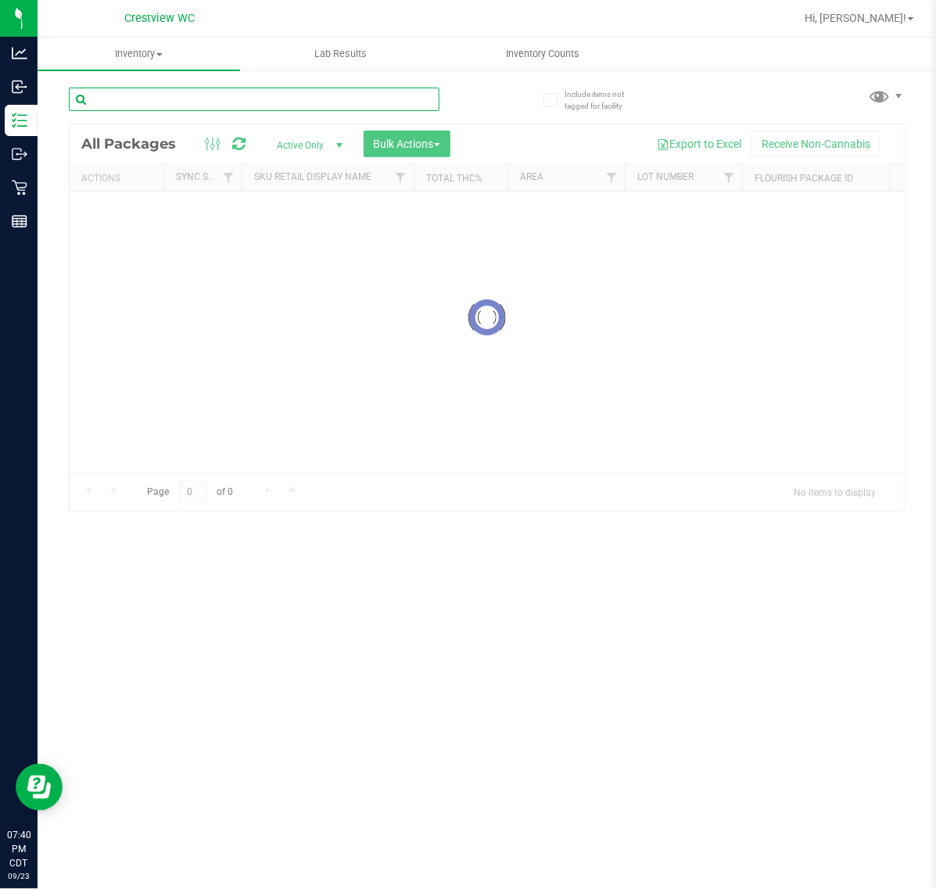
click at [149, 103] on input "text" at bounding box center [254, 99] width 371 height 23
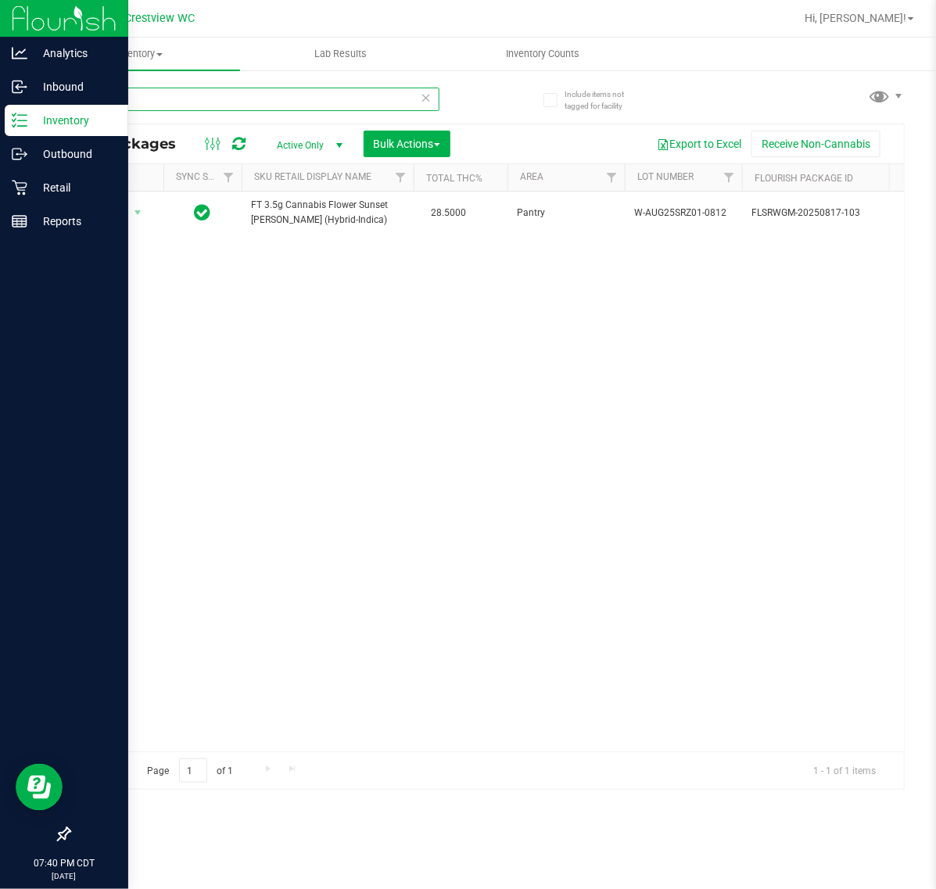
type input "srz"
click at [28, 186] on p "Retail" at bounding box center [74, 187] width 94 height 19
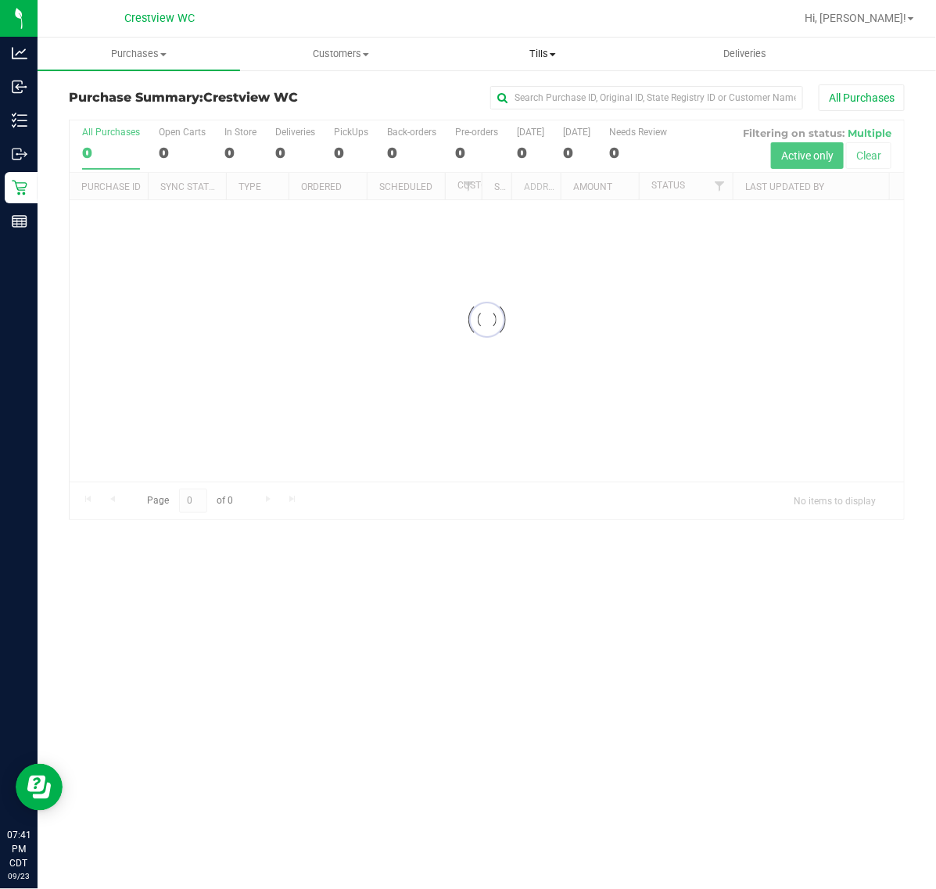
click at [561, 63] on uib-tab-heading "Tills Manage tills Reconcile e-payments" at bounding box center [543, 53] width 201 height 31
click at [530, 88] on span "Manage tills" at bounding box center [495, 94] width 106 height 13
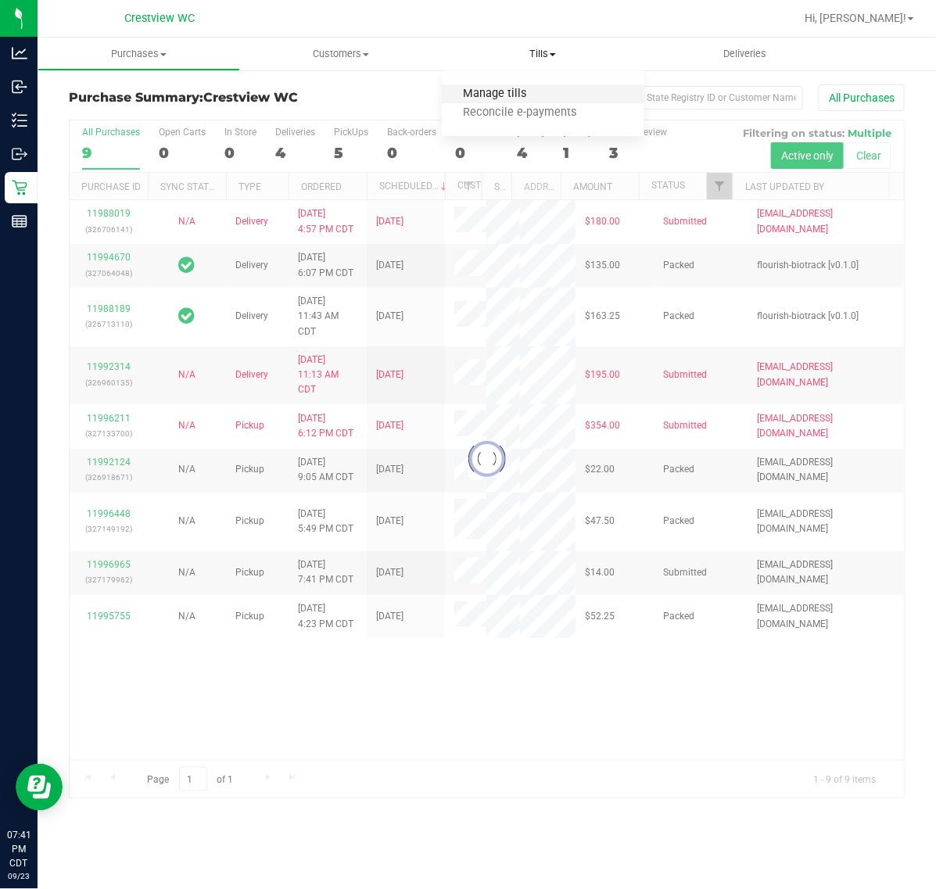
click at [523, 99] on span "Manage tills" at bounding box center [495, 94] width 106 height 13
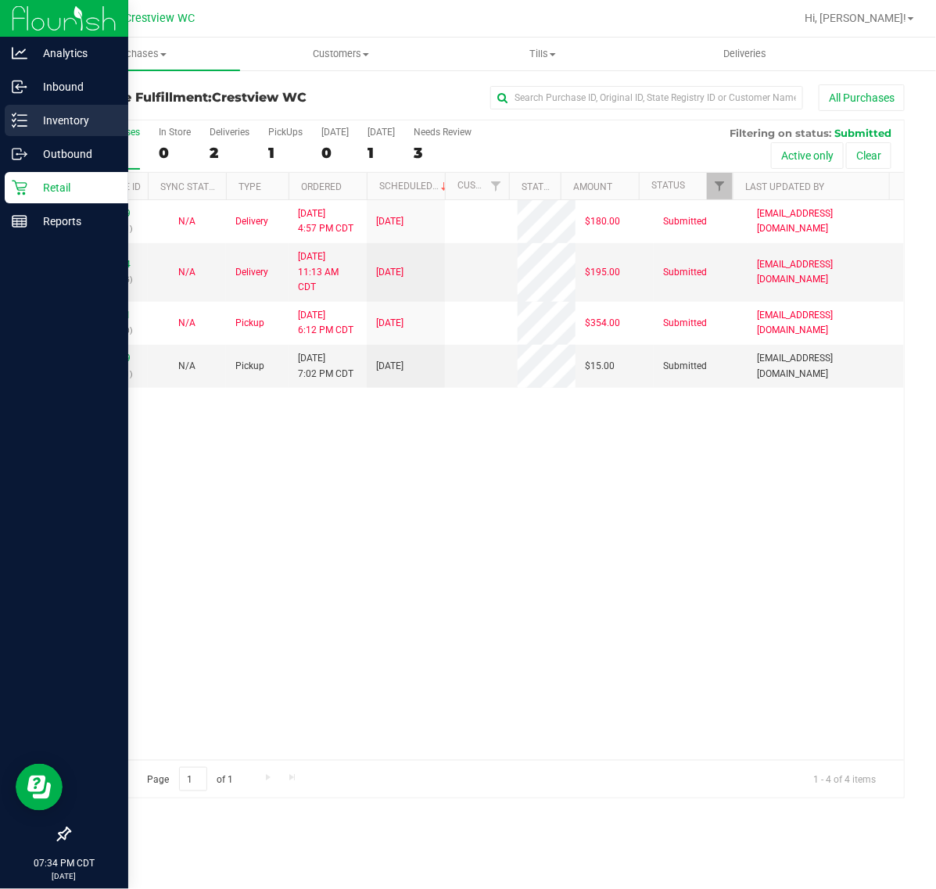
click at [30, 115] on p "Inventory" at bounding box center [74, 120] width 94 height 19
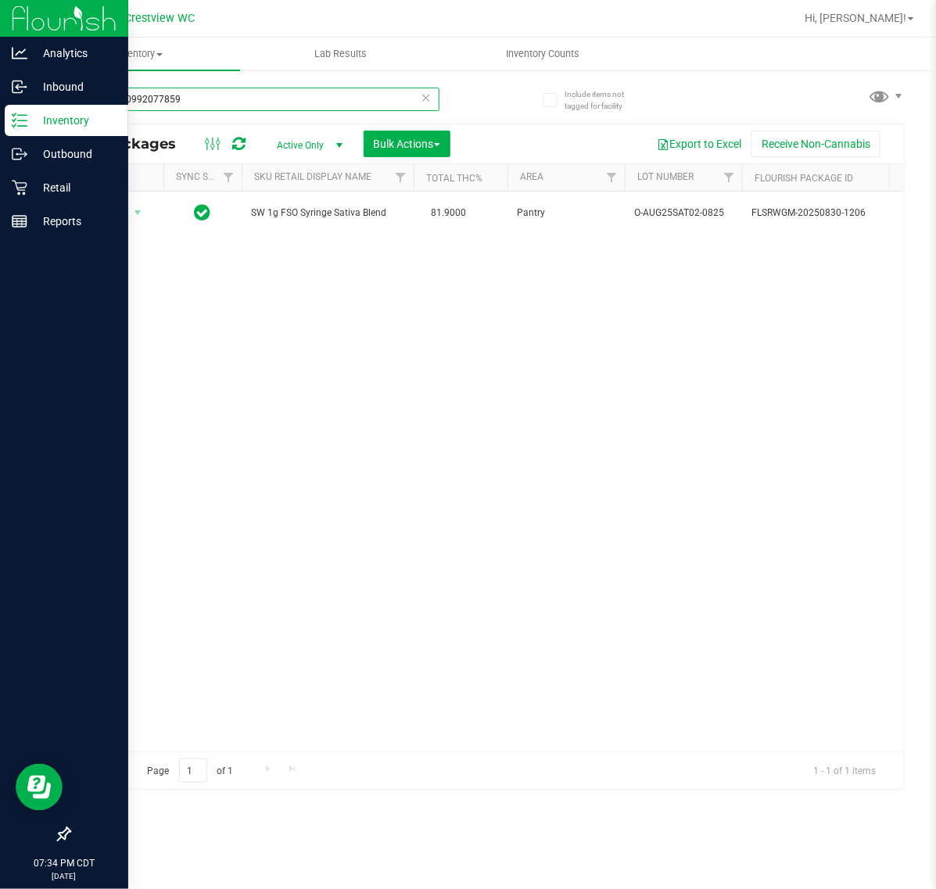
type input "0872570992077859"
drag, startPoint x: 248, startPoint y: 737, endPoint x: 258, endPoint y: 744, distance: 12.4
click at [258, 738] on div "Action Action Adjust qty Create package Edit attributes Global inventory Locate…" at bounding box center [487, 472] width 835 height 560
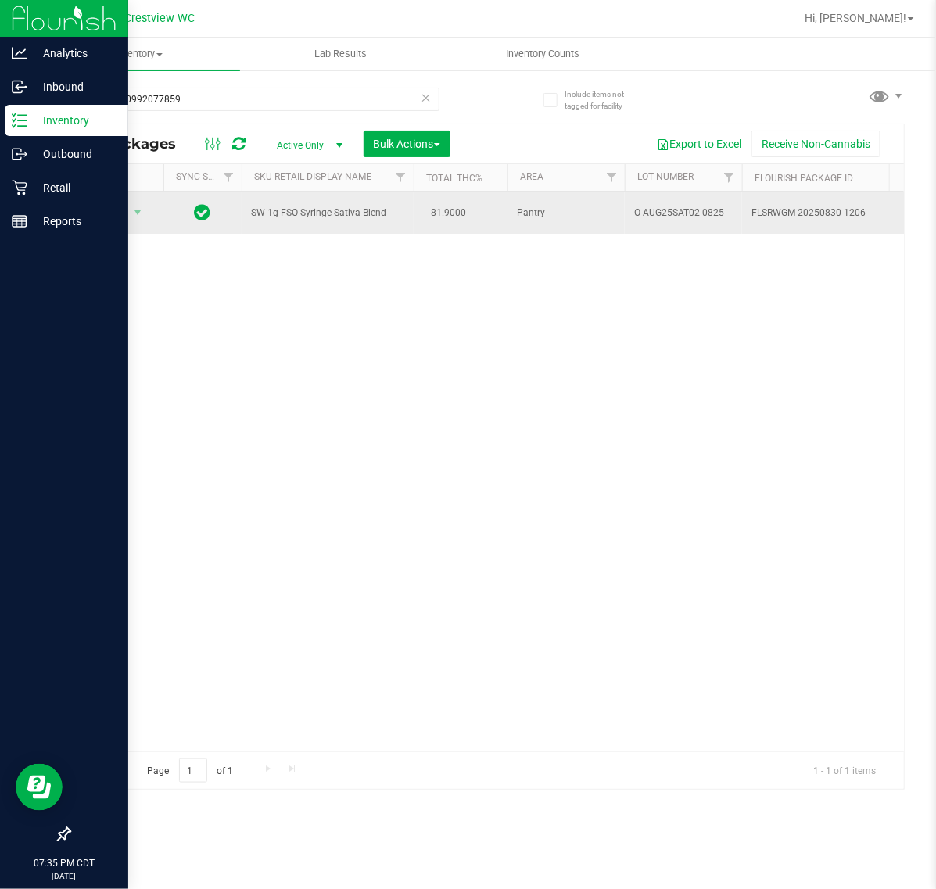
click at [107, 217] on span "Action" at bounding box center [106, 213] width 42 height 22
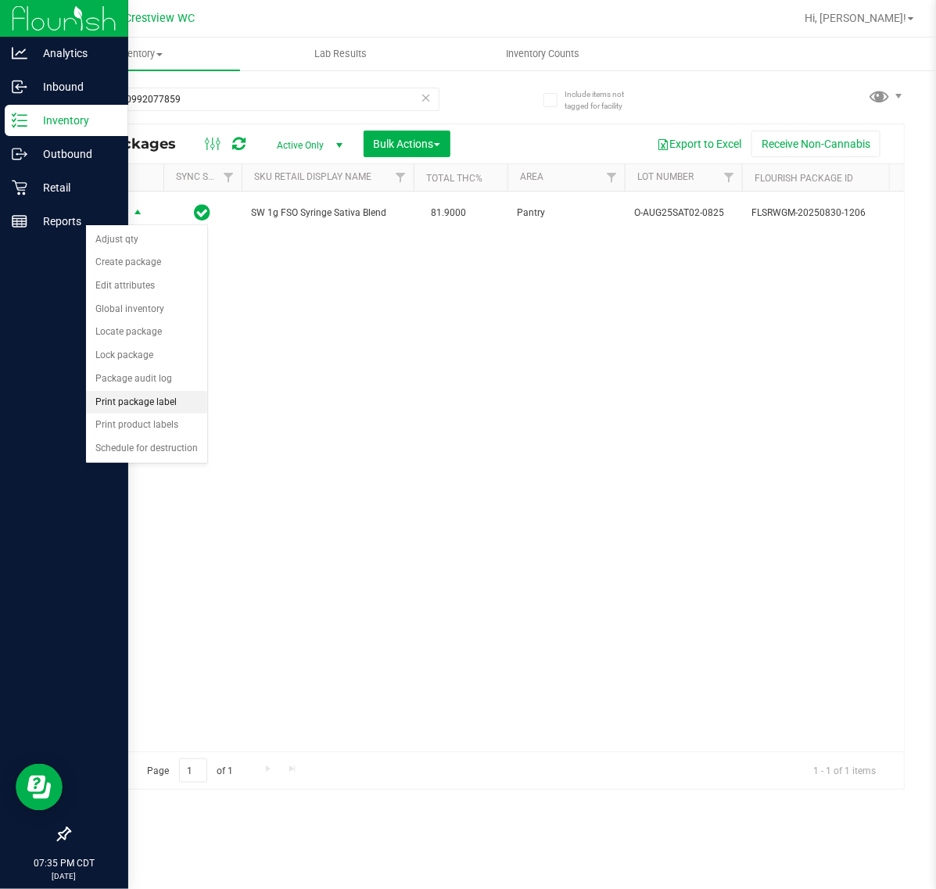
click at [149, 400] on li "Print package label" at bounding box center [146, 402] width 121 height 23
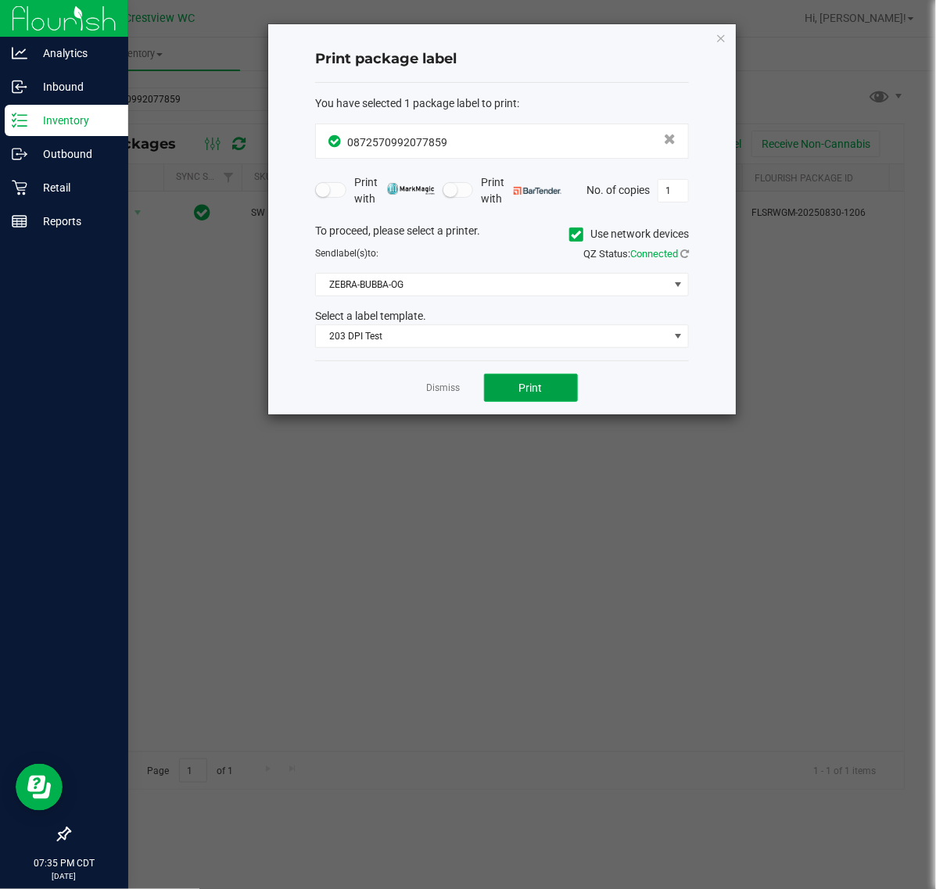
click at [550, 393] on button "Print" at bounding box center [531, 388] width 94 height 28
click at [717, 36] on icon "button" at bounding box center [721, 37] width 11 height 19
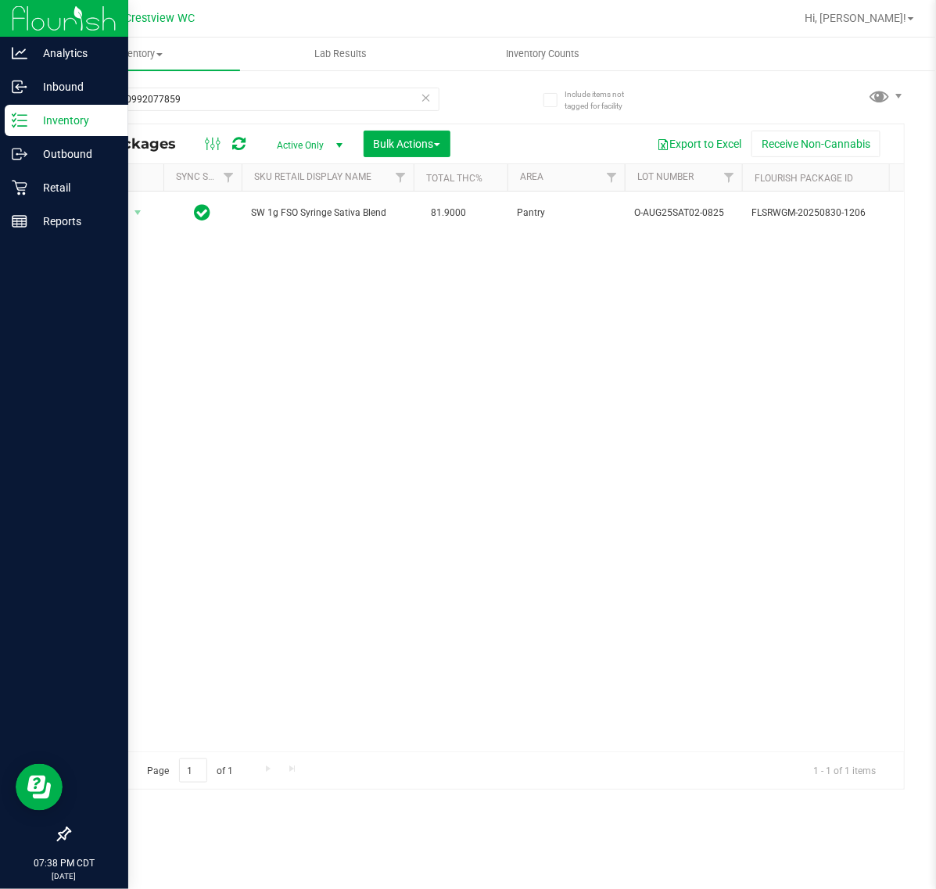
click at [429, 99] on icon at bounding box center [426, 97] width 11 height 19
type input "2463233029562936"
